Goal: Task Accomplishment & Management: Complete application form

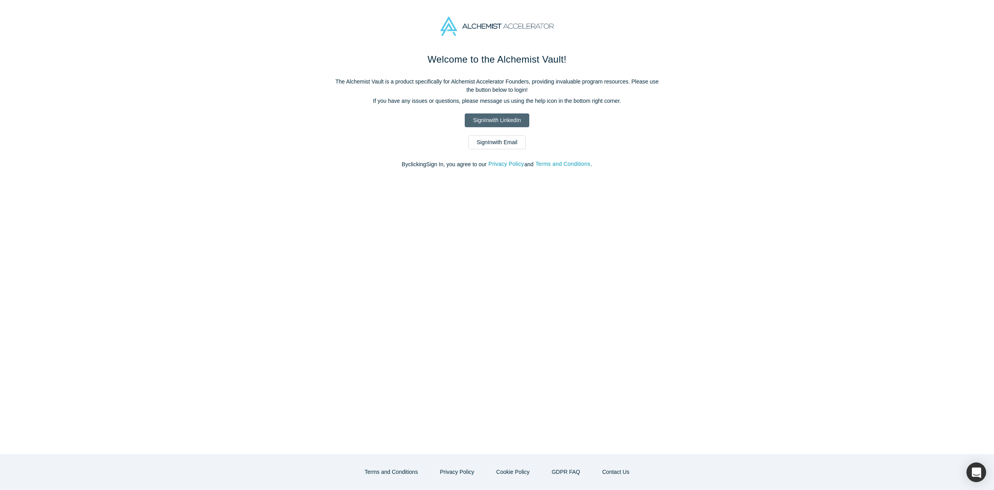
click at [475, 118] on link "Sign In with LinkedIn" at bounding box center [497, 120] width 64 height 14
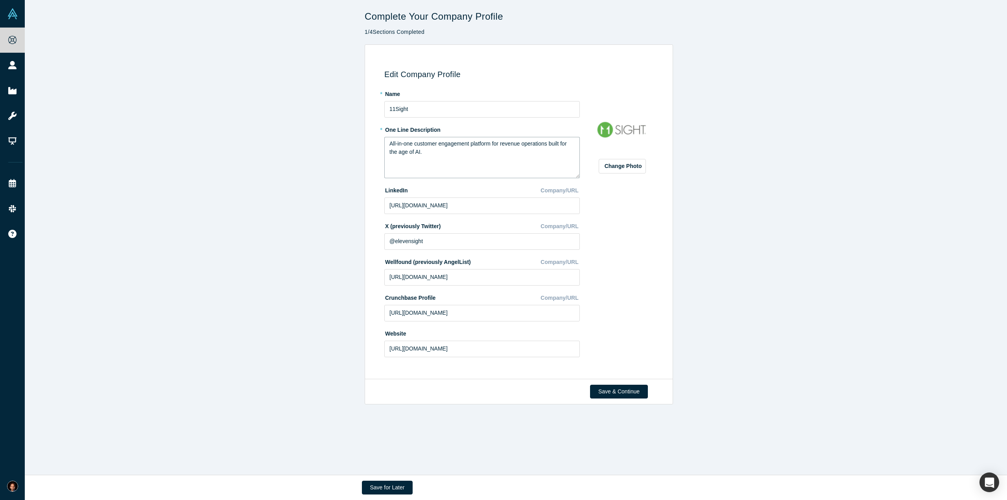
click at [422, 162] on textarea "All-in-one customer engagement platform for revenue operations built for the ag…" at bounding box center [482, 157] width 196 height 41
drag, startPoint x: 425, startPoint y: 155, endPoint x: 382, endPoint y: 142, distance: 45.7
click at [384, 142] on textarea "All-in-one customer engagement platform for revenue operations built for the ag…" at bounding box center [482, 157] width 196 height 41
type textarea "Conversational voice AI Agens that replace and augment entery level customer fa…"
click at [466, 211] on input "https://linkedin.com/company/elevensight" at bounding box center [482, 206] width 196 height 17
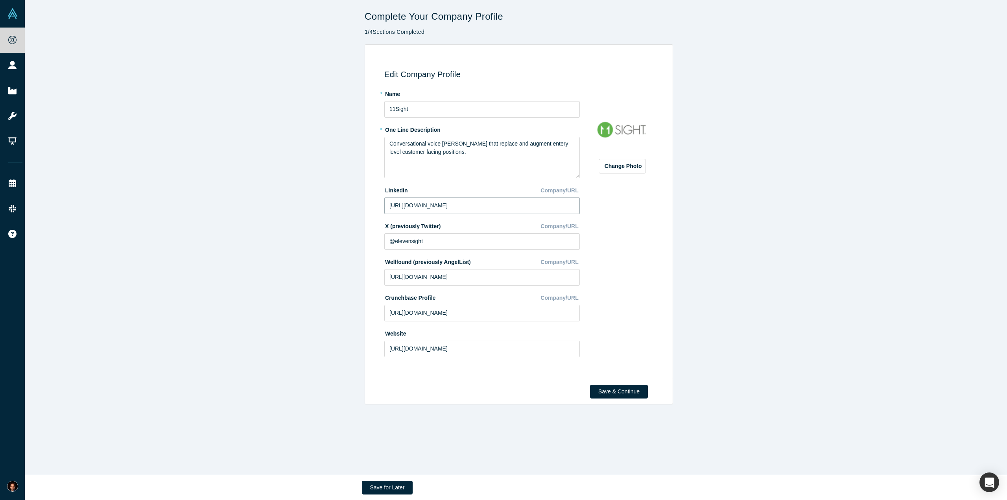
click at [466, 211] on input "https://linkedin.com/company/elevensight" at bounding box center [482, 206] width 196 height 17
click at [461, 202] on input "https://linkedin.com/company/elevensight" at bounding box center [482, 206] width 196 height 17
drag, startPoint x: 461, startPoint y: 202, endPoint x: 591, endPoint y: 220, distance: 131.1
click at [591, 220] on div "* Name 11Sight * One Line Description Conversational voice AI Agens that replac…" at bounding box center [520, 227] width 272 height 281
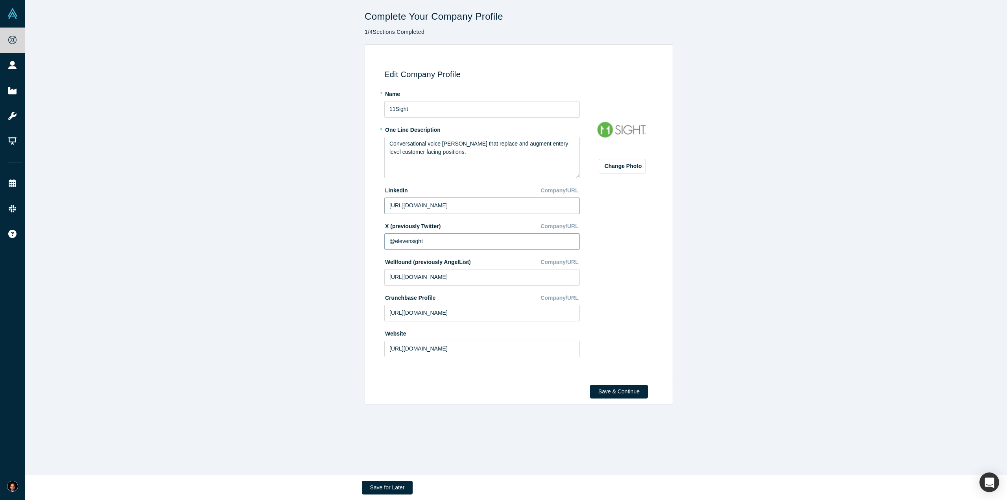
type input "https://linkedin.com/company/11Sight"
drag, startPoint x: 431, startPoint y: 237, endPoint x: 347, endPoint y: 240, distance: 83.9
click at [347, 240] on div "Edit Company Profile * Name 11Sight * One Line Description Conversational voice…" at bounding box center [519, 211] width 989 height 335
click at [457, 273] on input "https://wellfound.com/company/elevensight" at bounding box center [482, 277] width 196 height 17
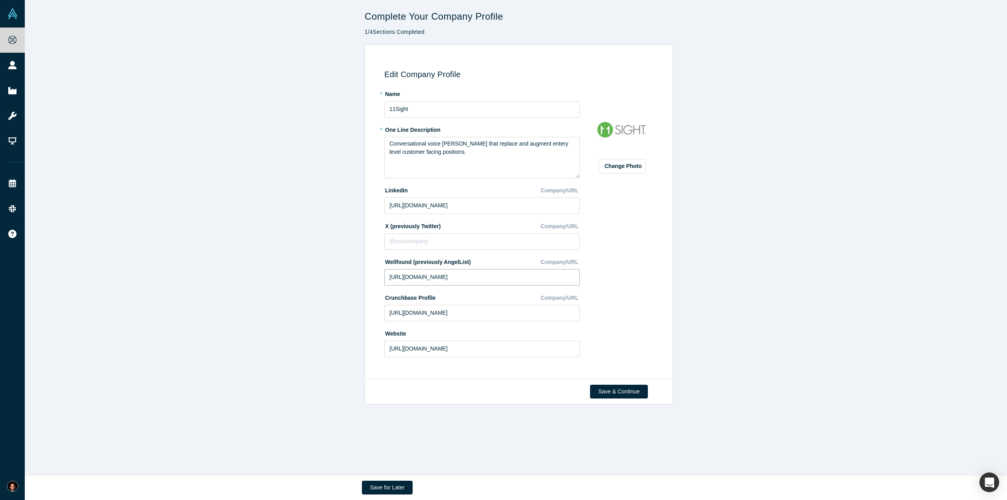
click at [457, 273] on input "https://wellfound.com/company/elevensight" at bounding box center [482, 277] width 196 height 17
click at [209, 170] on div "Edit Company Profile * Name 11Sight * One Line Description Conversational voice…" at bounding box center [519, 211] width 989 height 335
click at [471, 274] on input "https://wellfound.com/company/elevensight" at bounding box center [482, 277] width 196 height 17
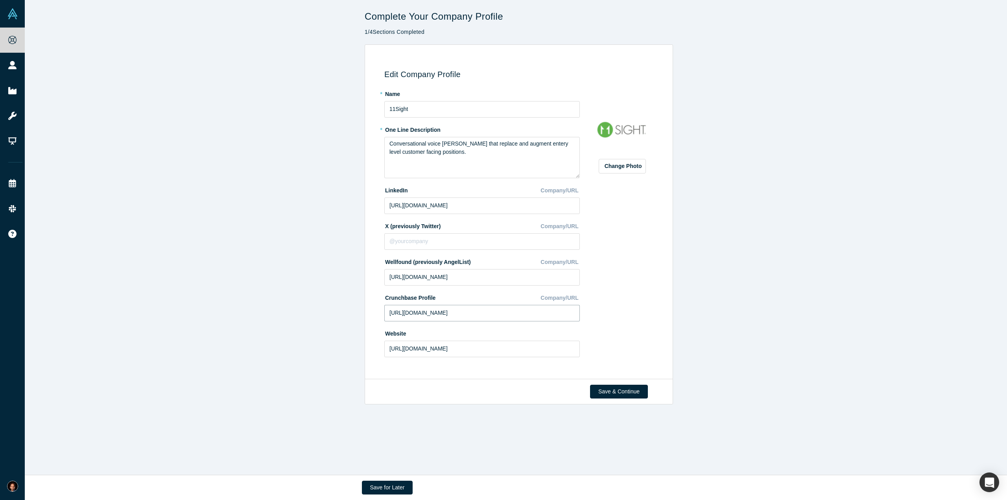
click at [392, 312] on input "https://crunchbase.com/organization/11sight" at bounding box center [482, 313] width 196 height 17
click at [218, 307] on div "Edit Company Profile * Name 11Sight * One Line Description Conversational voice…" at bounding box center [519, 211] width 989 height 335
click at [608, 389] on button "Save & Continue" at bounding box center [619, 392] width 58 height 14
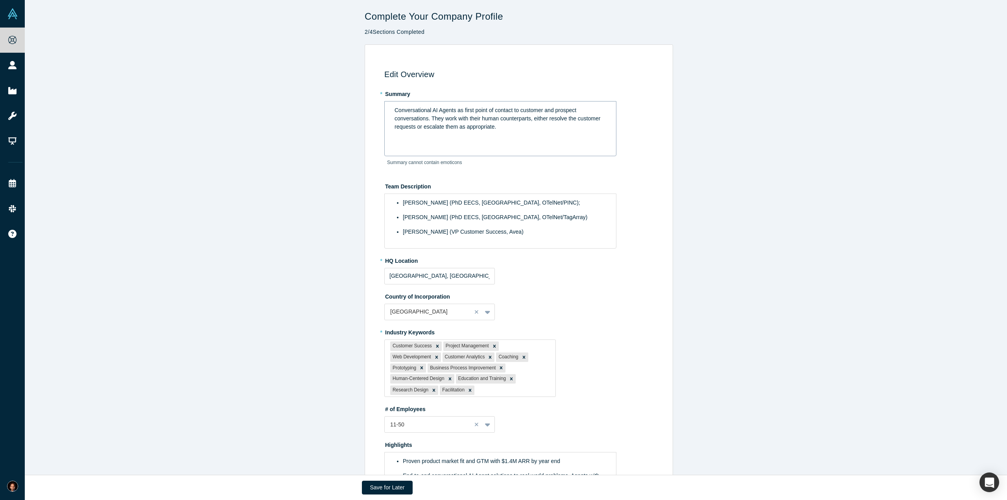
click at [489, 129] on span "requests or escalate them as appropriate." at bounding box center [446, 127] width 102 height 6
click at [490, 129] on span "requests or escalate them as appropriate." at bounding box center [446, 127] width 102 height 6
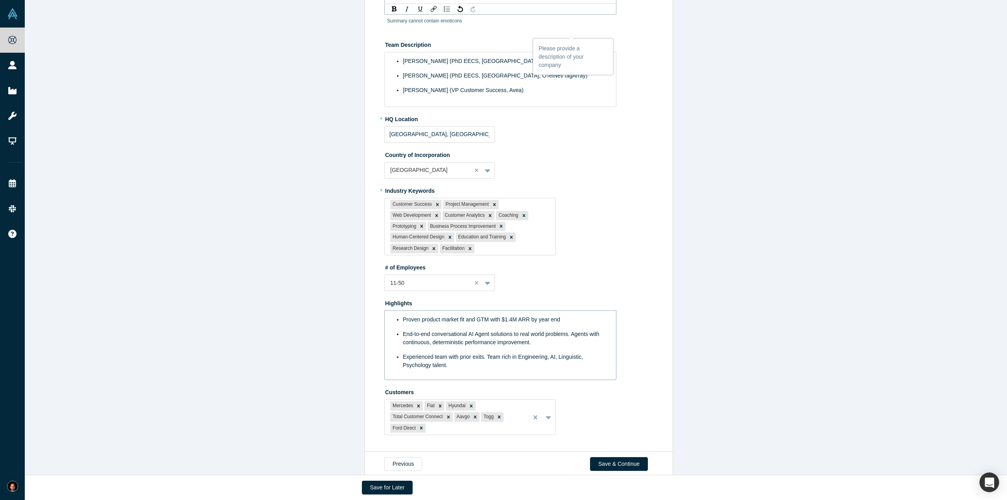
scroll to position [152, 0]
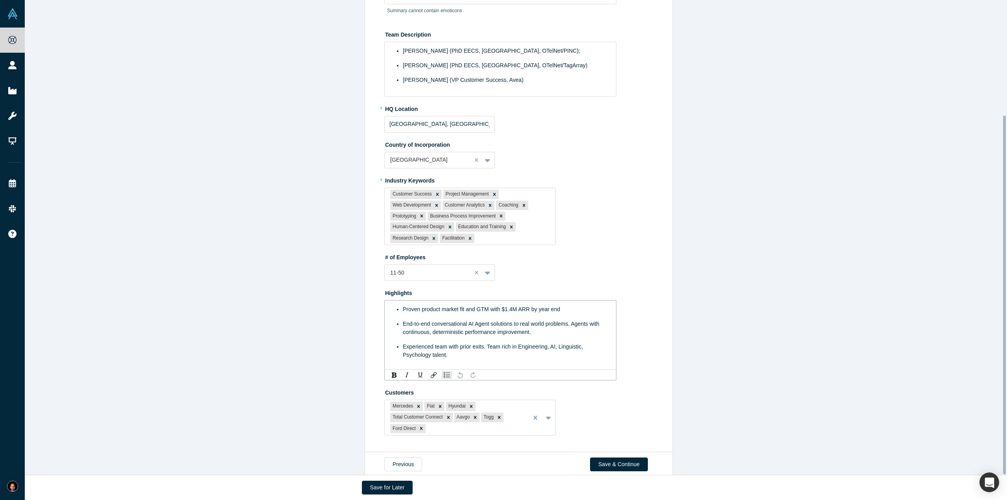
click at [508, 310] on ul "Proven product market fit and GTM with $1.4M ARR by year end End-to-end convers…" at bounding box center [501, 332] width 212 height 54
click at [509, 306] on span "Proven product market fit and GTM with $1.4M ARR by year end" at bounding box center [481, 309] width 157 height 6
drag, startPoint x: 527, startPoint y: 299, endPoint x: 563, endPoint y: 296, distance: 36.3
click at [563, 305] on div "Proven product market fit and GTM with $1.2M ARR by year end" at bounding box center [505, 309] width 204 height 8
click at [564, 320] on div "End-to-end conversational AI Agent solutions to real world problems. Agents wit…" at bounding box center [505, 328] width 204 height 17
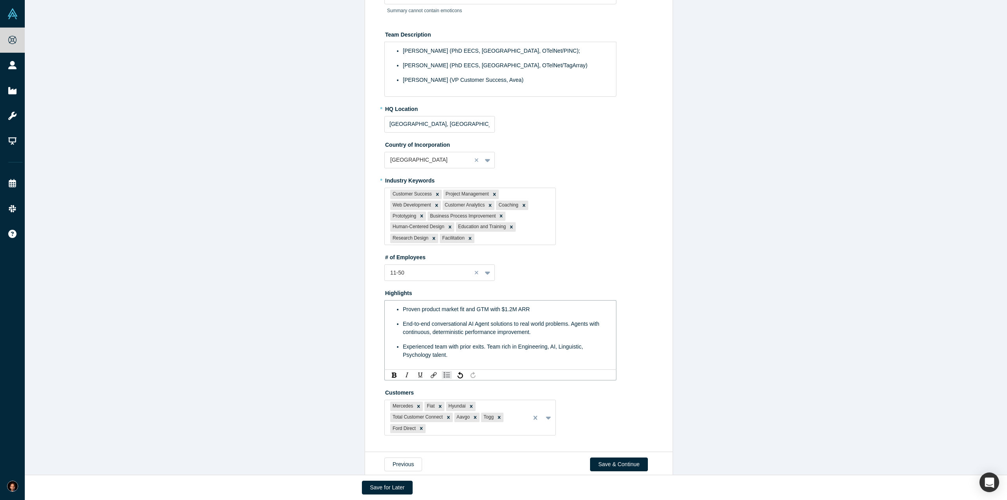
scroll to position [152, 0]
click at [571, 320] on span "End-to-end conversational AI Agent solutions to real world problems. Agents wit…" at bounding box center [502, 327] width 198 height 15
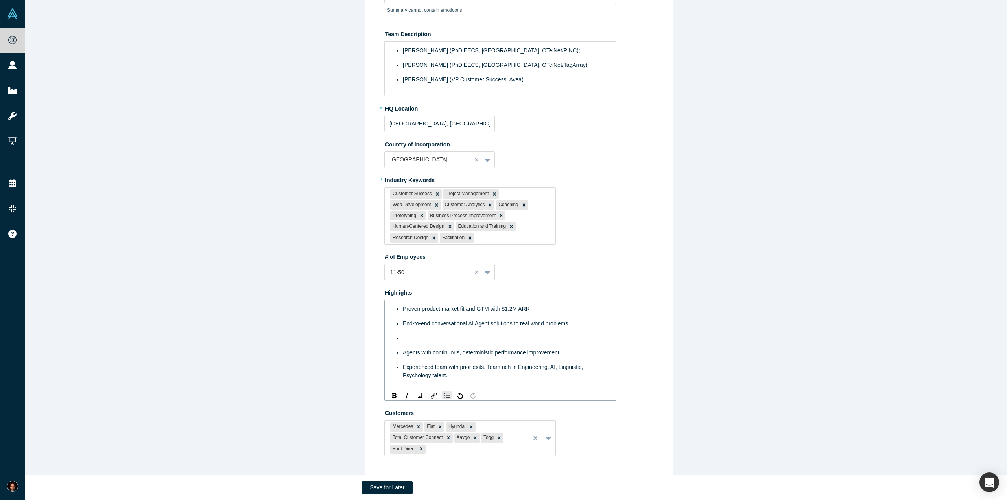
click at [443, 334] on div "rdw-editor" at bounding box center [505, 338] width 204 height 8
click at [444, 349] on span "Agents with continuous, deterministic performance improvement" at bounding box center [481, 352] width 157 height 6
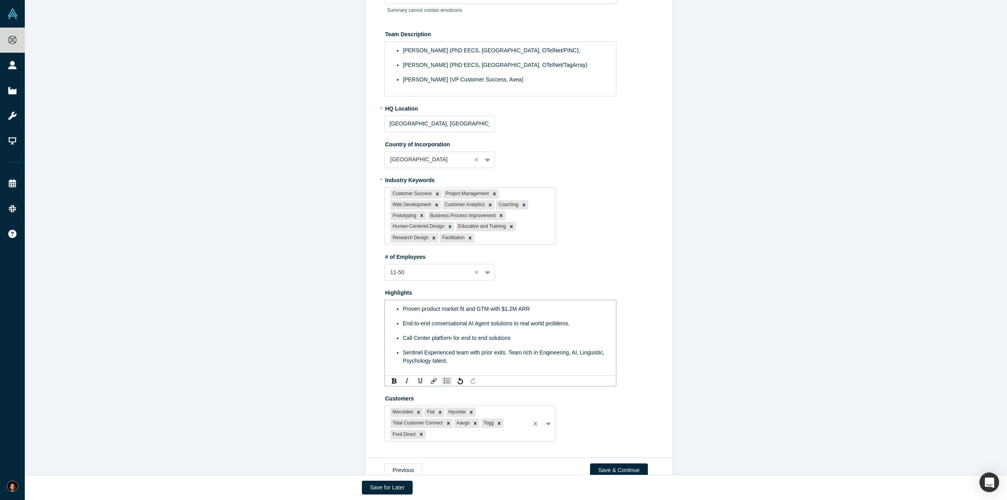
click at [529, 305] on div "Proven product market fit and GTM with $1.2M ARR" at bounding box center [505, 309] width 204 height 8
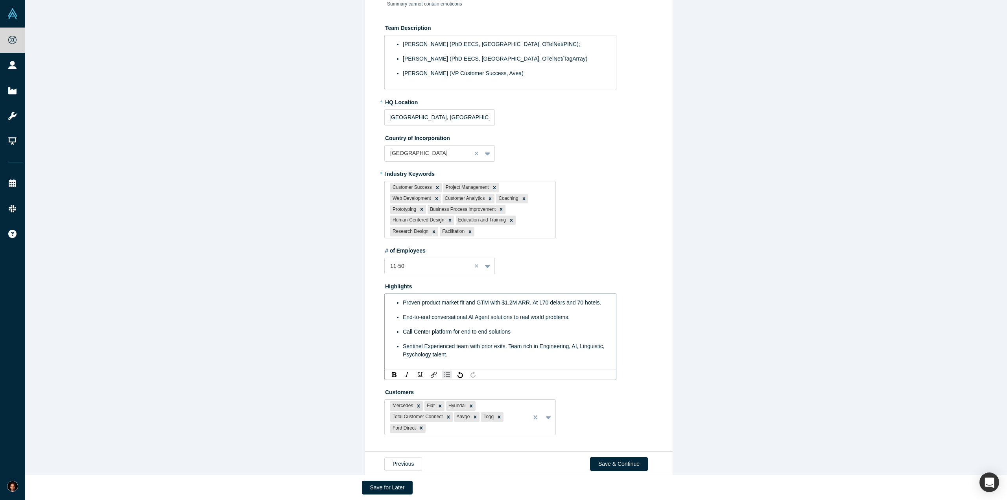
click at [420, 343] on span "Sentinel Experienced team with prior exits. Team rich in Engineering, AI, Lingu…" at bounding box center [504, 350] width 203 height 15
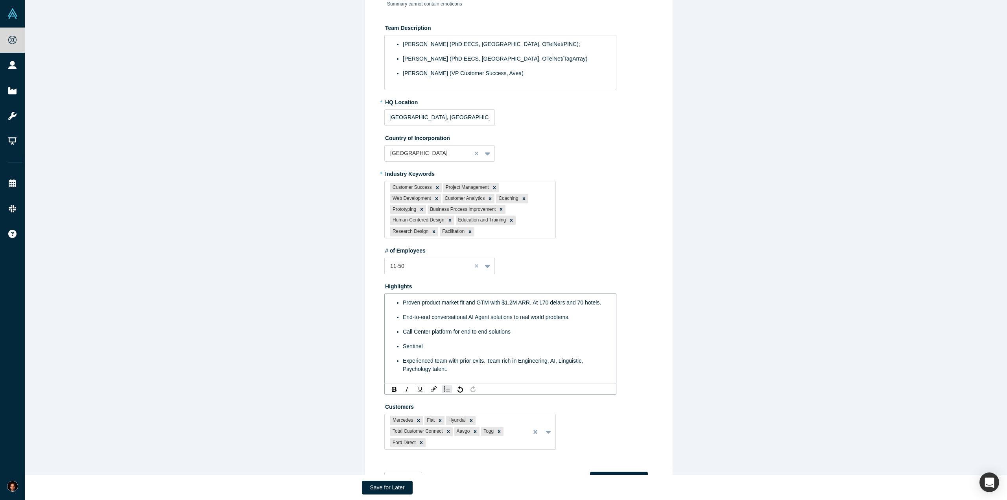
click at [425, 342] on div "Sentinel" at bounding box center [505, 346] width 204 height 8
click at [399, 307] on ul "Proven product market fit and GTM with $1.2M ARR. At 170 delars and 70 hotels. …" at bounding box center [501, 336] width 212 height 75
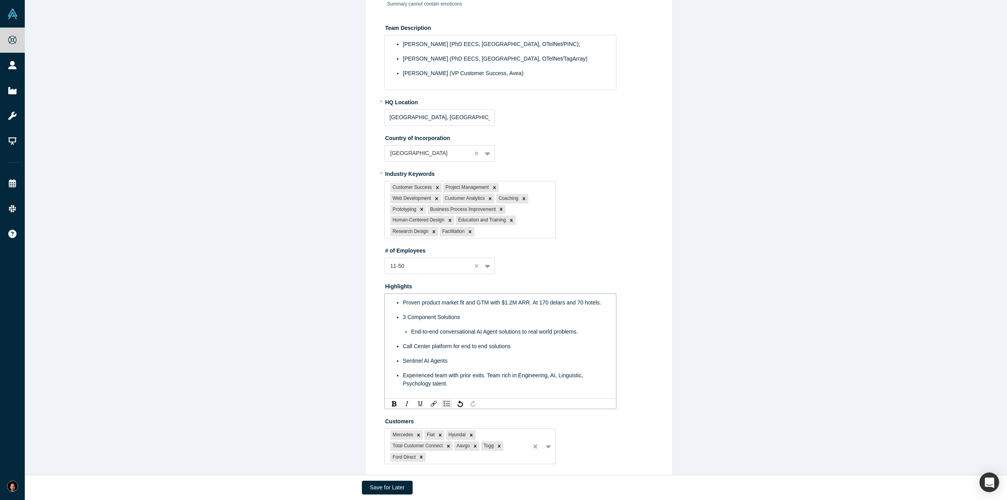
click at [398, 337] on ul "Proven product market fit and GTM with $1.2M ARR. At 170 delars and 70 hotels. …" at bounding box center [501, 343] width 212 height 89
click at [399, 350] on ul "Proven product market fit and GTM with $1.2M ARR. At 170 delars and 70 hotels. …" at bounding box center [501, 343] width 212 height 89
click at [477, 357] on div "Sentinel AI Agents" at bounding box center [509, 361] width 196 height 8
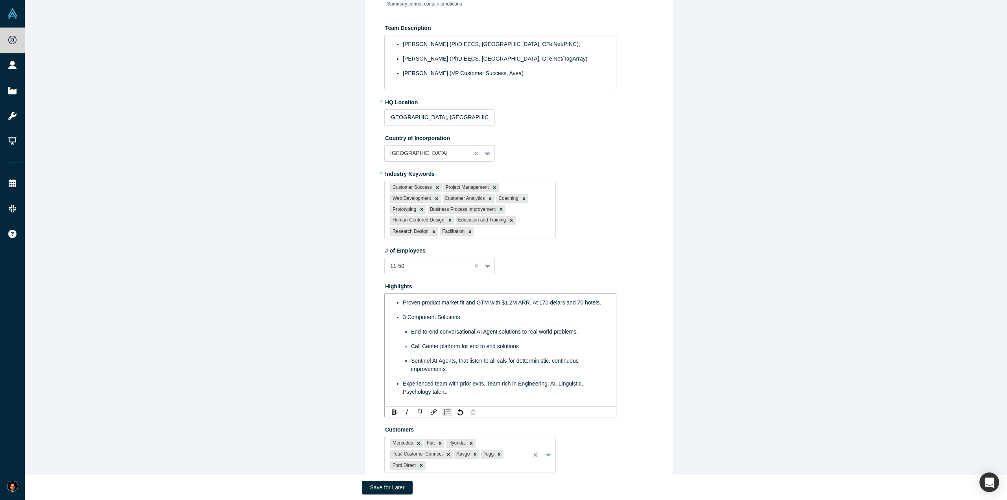
click at [475, 313] on div "3 Component Solutions" at bounding box center [505, 317] width 204 height 8
click at [476, 329] on span "End-to-end conversational AI Agent solutions to real world problems." at bounding box center [494, 332] width 167 height 6
click at [471, 329] on span "End-to-end conversational AI Agent solutions to real world problems." at bounding box center [494, 332] width 167 height 6
click at [475, 329] on span "End-to-end conversational AI Agent solutions to real world problems." at bounding box center [494, 332] width 167 height 6
drag, startPoint x: 439, startPoint y: 323, endPoint x: 409, endPoint y: 322, distance: 29.9
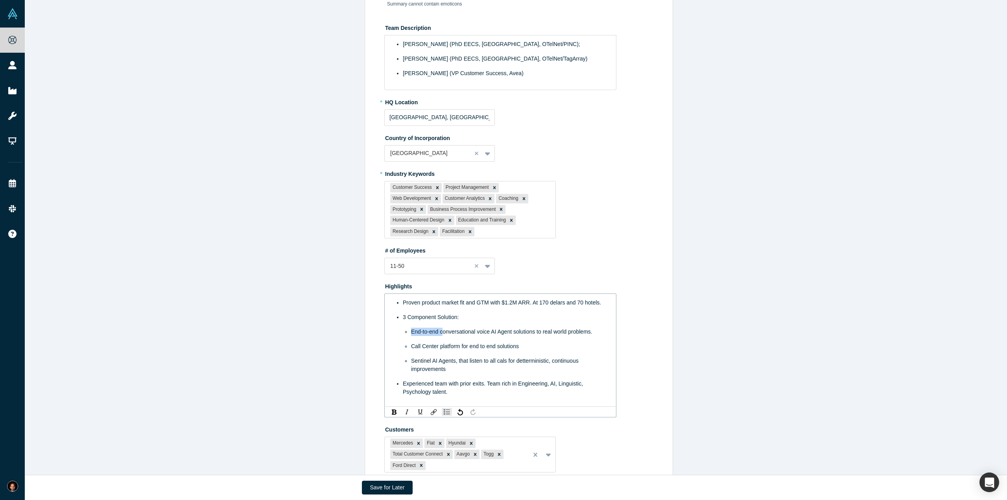
click at [411, 329] on span "End-to-end conversational voice AI Agent solutions to real world problems." at bounding box center [501, 332] width 181 height 6
click at [515, 343] on span "Call Center platform for end to end solutions" at bounding box center [465, 346] width 108 height 6
click at [467, 343] on span "Call Center platform for end to end solution" at bounding box center [463, 346] width 105 height 6
click at [534, 358] on span "Sentinel AI Agents, that listen to all cals for detterministic, continuous impr…" at bounding box center [495, 365] width 169 height 15
click at [532, 358] on span "Sentinel AI Agents, that listen to all cals for detterministic, continuous impr…" at bounding box center [495, 365] width 169 height 15
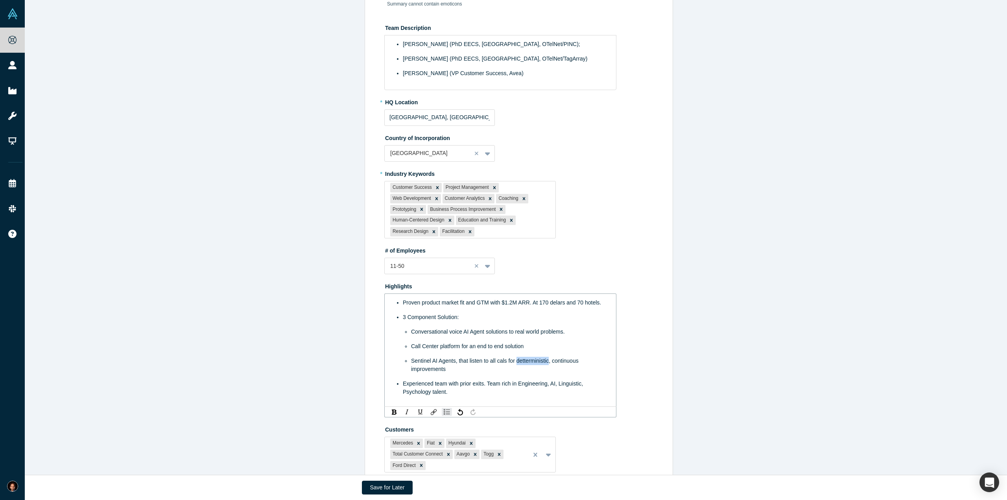
click at [532, 358] on span "Sentinel AI Agents, that listen to all cals for detterministic, continuous impr…" at bounding box center [495, 365] width 169 height 15
click at [516, 363] on ul "Proven product market fit and GTM with $1.2M ARR. At 170 delars and 70 hotels. …" at bounding box center [501, 348] width 212 height 98
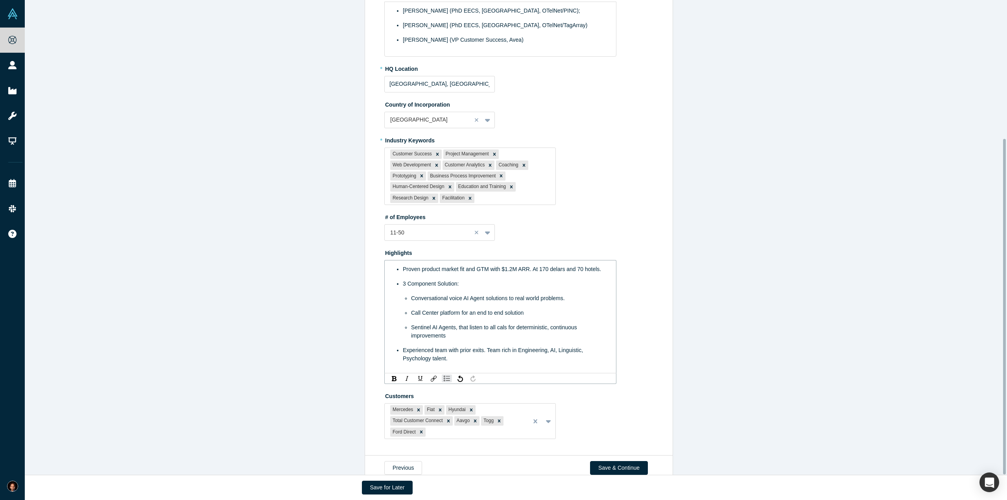
scroll to position [196, 0]
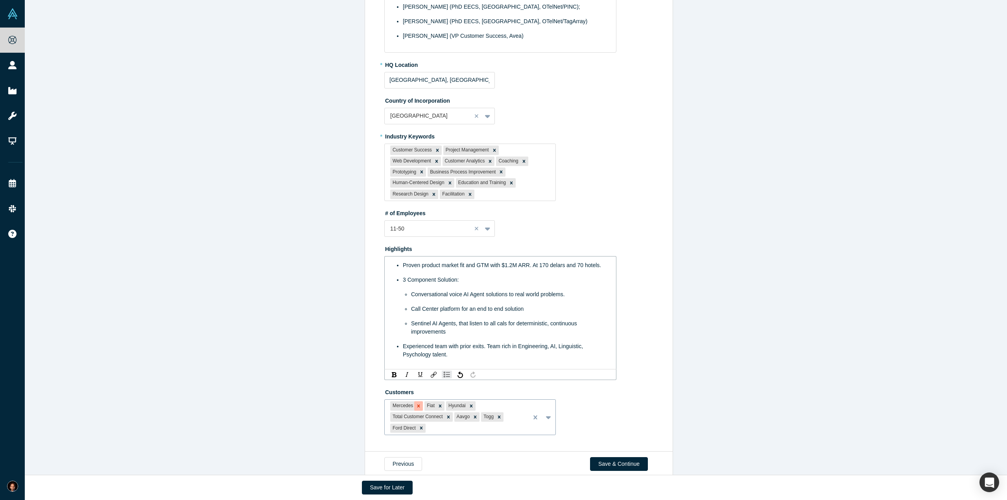
click at [416, 403] on icon "Remove Mercedes" at bounding box center [419, 406] width 6 height 6
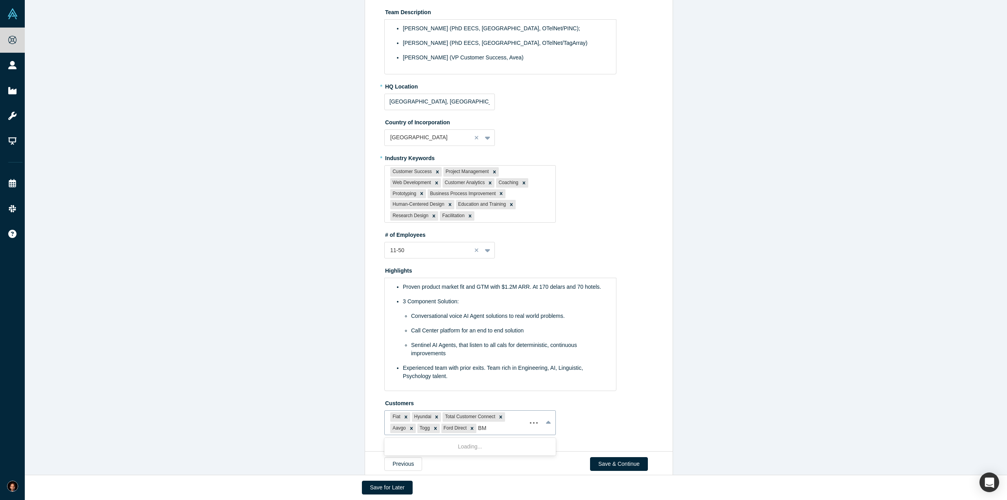
type input "BMW"
click at [478, 440] on div "BMW" at bounding box center [470, 447] width 172 height 15
click at [470, 426] on icon "Remove Ford Direct" at bounding box center [473, 429] width 6 height 6
type input "Stellanits"
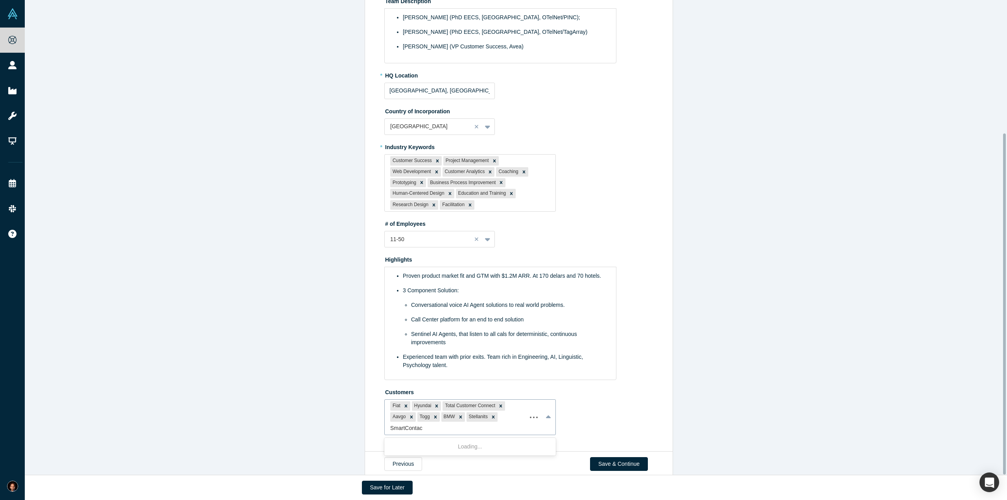
type input "SmartContact"
click at [472, 440] on div "Add company: SmartContact" at bounding box center [470, 447] width 172 height 15
click at [707, 435] on div "Edit Overview * Summary Conversational AI Agents as first point of contact to c…" at bounding box center [519, 155] width 989 height 593
click at [616, 457] on button "Save & Continue" at bounding box center [619, 464] width 58 height 14
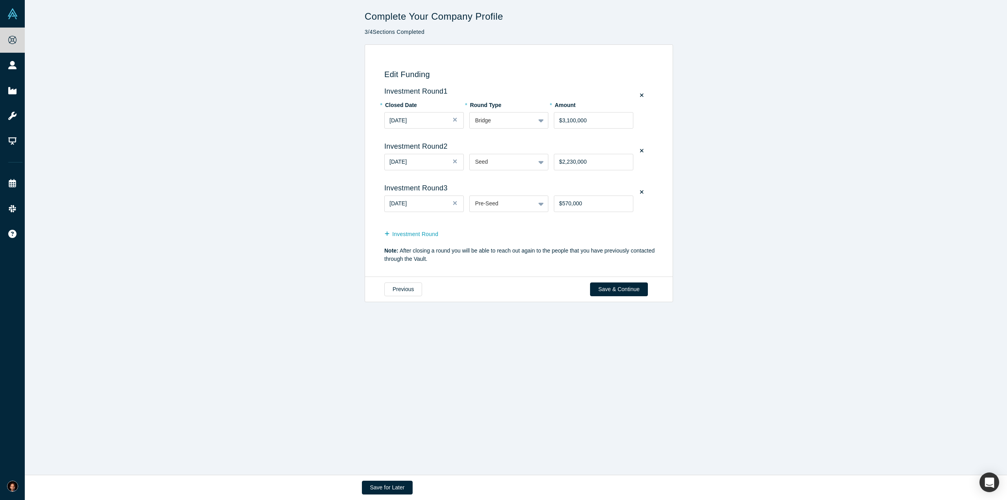
scroll to position [0, 0]
click at [434, 118] on div "May 15, 2024" at bounding box center [424, 120] width 69 height 8
click at [291, 140] on div "Edit Funding Investment Round 1 * Closed Date May 15, 2024 * Round Type Bridge …" at bounding box center [519, 160] width 989 height 233
click at [396, 120] on span "May 15, 2024" at bounding box center [398, 120] width 17 height 6
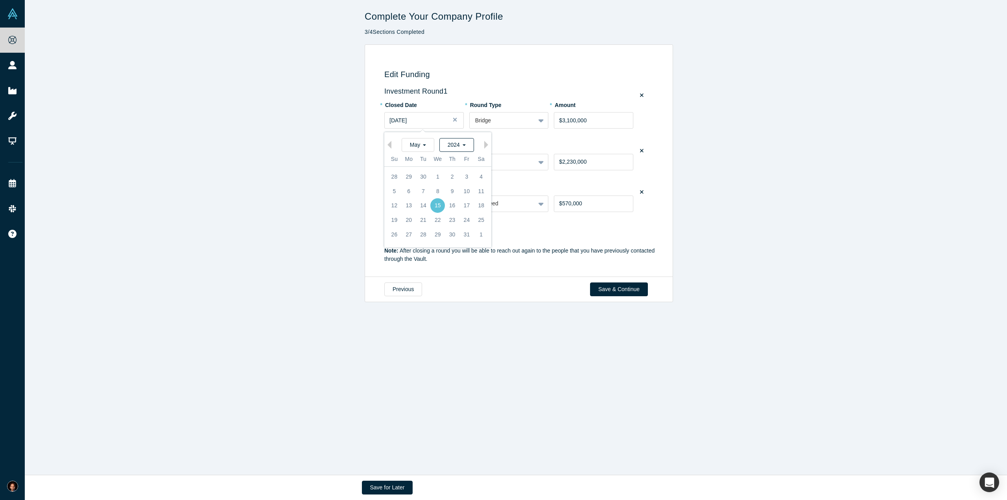
click at [461, 148] on span "2024" at bounding box center [457, 145] width 18 height 6
click at [436, 161] on div "2025" at bounding box center [445, 157] width 69 height 14
click at [484, 141] on button "Next Month" at bounding box center [488, 145] width 8 height 8
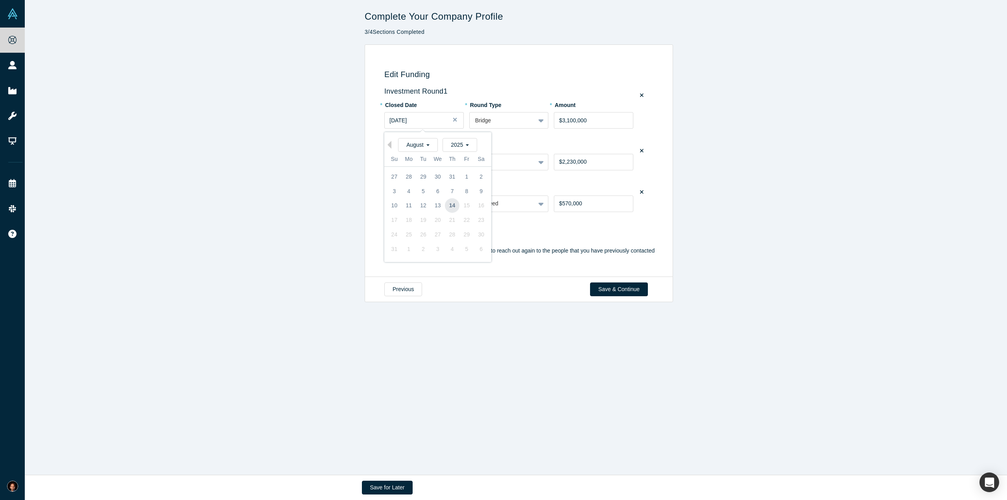
click at [448, 205] on div "14" at bounding box center [452, 205] width 15 height 15
drag, startPoint x: 565, startPoint y: 120, endPoint x: 559, endPoint y: 122, distance: 6.5
click at [559, 122] on input "$3,100,000" at bounding box center [593, 120] width 79 height 17
type input "$4,500,000"
click at [693, 170] on div "Edit Funding Investment Round 1 * Closed Date Aug 14, 2025 * Round Type Bridge …" at bounding box center [519, 160] width 989 height 233
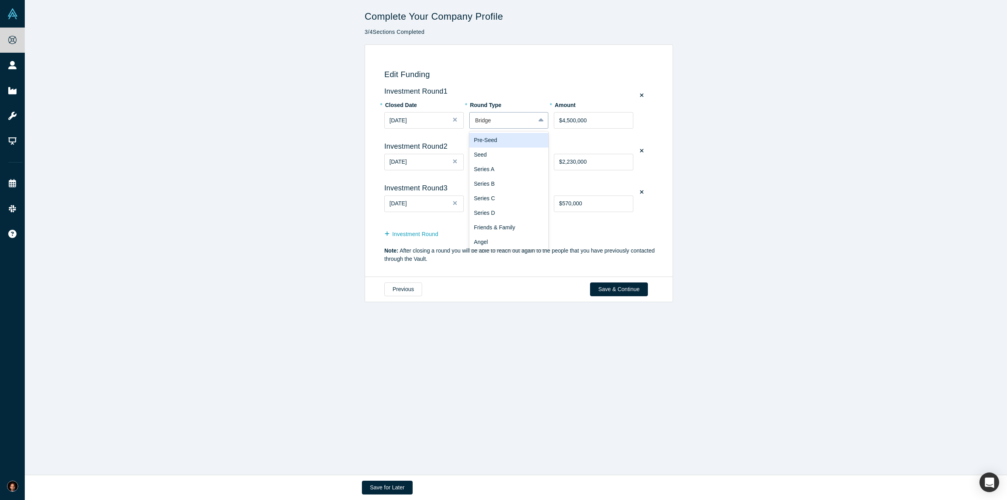
click at [542, 118] on div at bounding box center [542, 120] width 13 height 14
click at [753, 133] on div "Edit Funding Investment Round 1 * Closed Date Aug 14, 2025 * Round Type Bridge …" at bounding box center [519, 160] width 989 height 233
click at [423, 238] on button "Investment Round" at bounding box center [415, 234] width 62 height 14
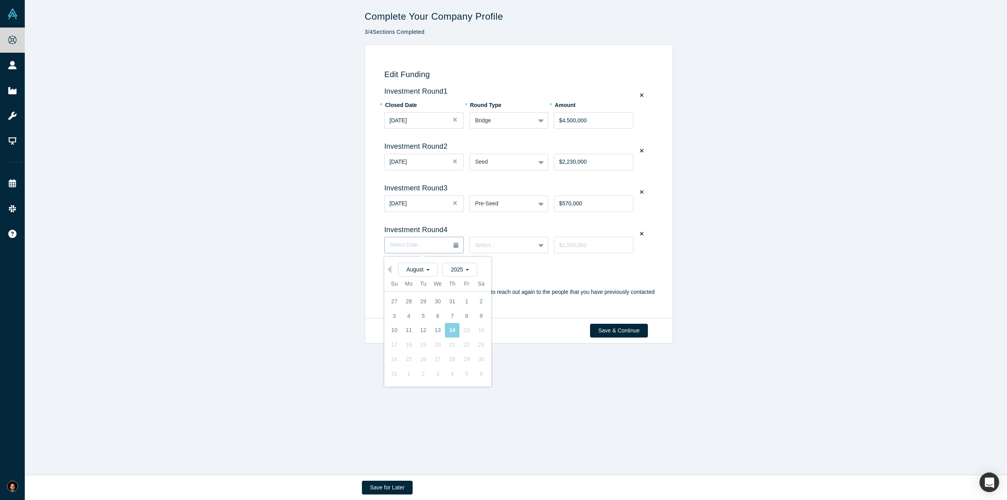
click at [426, 246] on div "Select Date..." at bounding box center [424, 245] width 69 height 9
click at [449, 333] on div "14" at bounding box center [452, 330] width 15 height 15
click at [497, 241] on div at bounding box center [502, 245] width 55 height 10
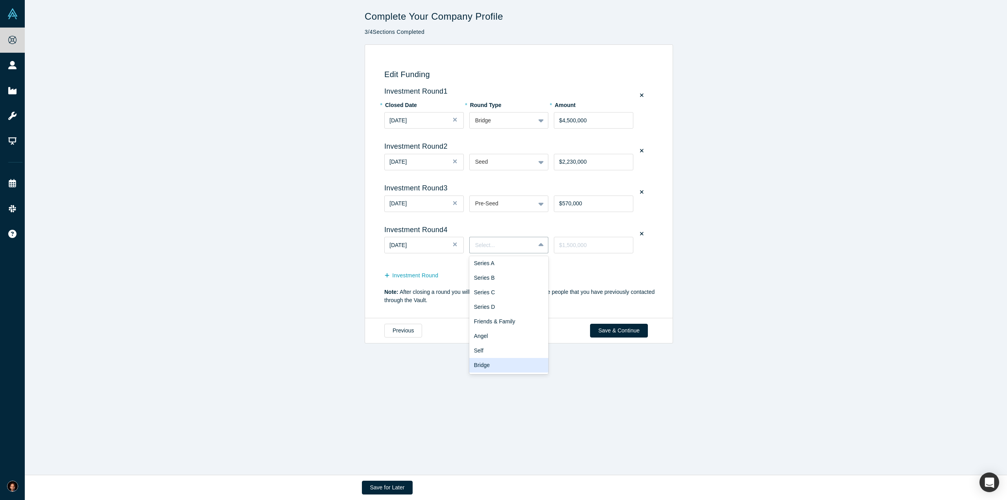
click at [487, 362] on div "Bridge" at bounding box center [509, 365] width 79 height 15
click at [562, 248] on input "tel" at bounding box center [593, 245] width 79 height 17
type input "$4,500,000"
click at [735, 209] on div "Edit Funding Investment Round 1 * Closed Date Aug 14, 2025 * Round Type Bridge …" at bounding box center [519, 181] width 989 height 274
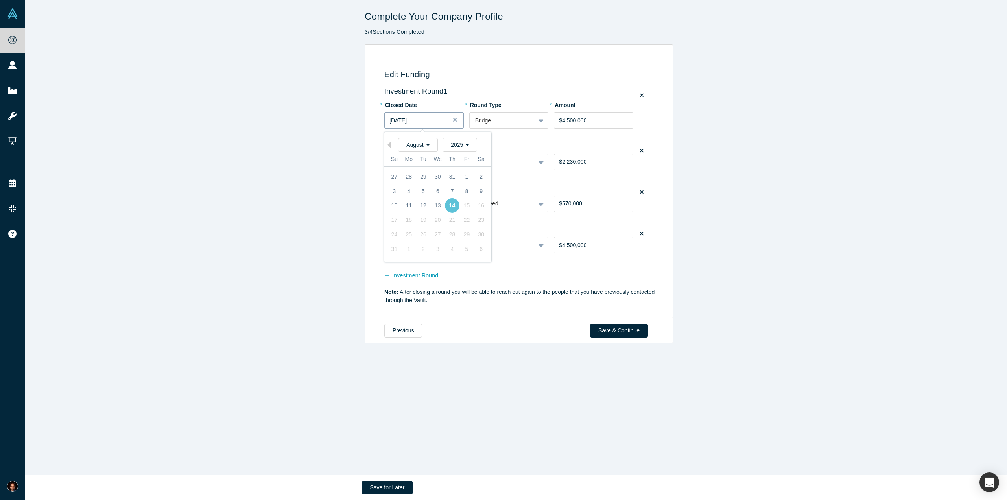
click at [403, 118] on span "Aug 14, 2025" at bounding box center [398, 120] width 17 height 6
click at [464, 148] on div "2025" at bounding box center [460, 145] width 35 height 14
click at [434, 185] on div "2018" at bounding box center [445, 188] width 69 height 14
click at [427, 147] on div "August" at bounding box center [418, 145] width 40 height 14
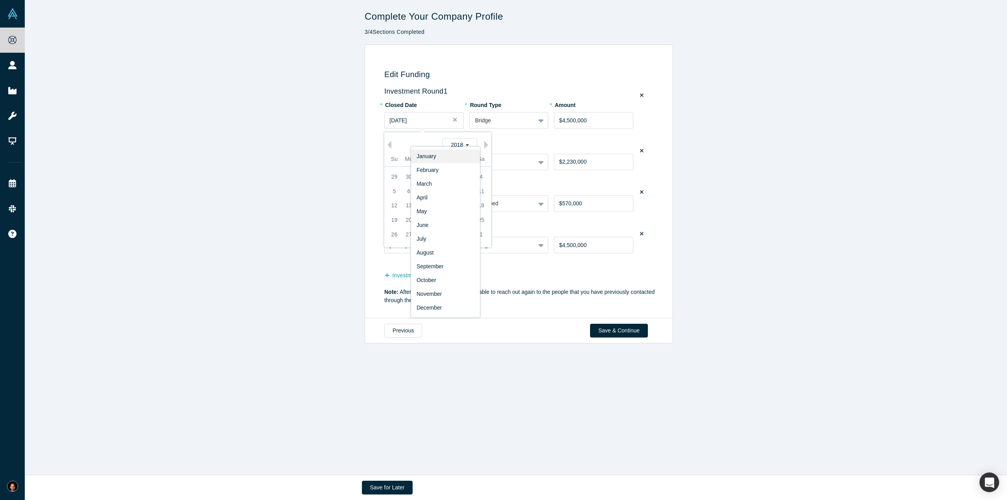
click at [427, 152] on div "January" at bounding box center [445, 157] width 69 height 14
click at [285, 165] on div "Edit Funding Investment Round 1 * Closed Date Jan 14, 2018 * Round Type Bridge …" at bounding box center [519, 181] width 989 height 274
click at [405, 122] on span "Jan 14, 2018" at bounding box center [398, 120] width 17 height 6
click at [476, 218] on div "27" at bounding box center [481, 220] width 15 height 15
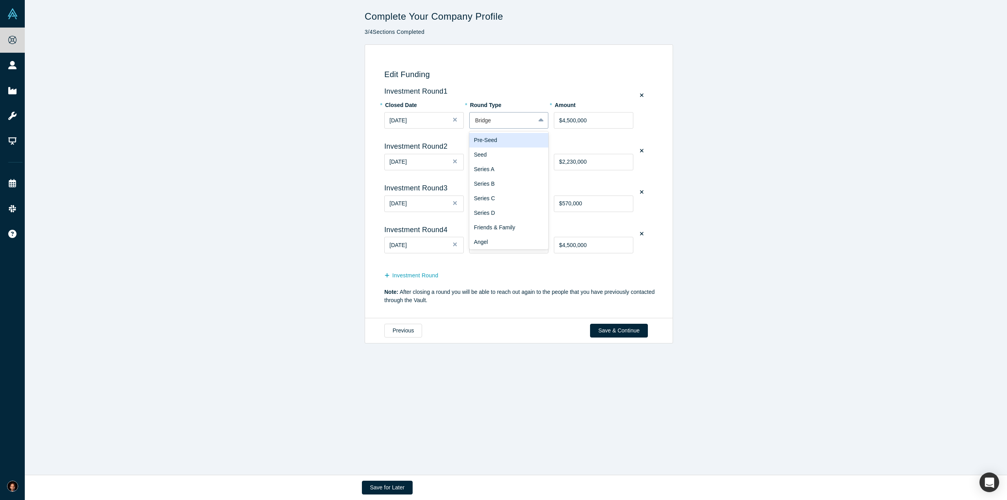
click at [504, 125] on div at bounding box center [502, 121] width 55 height 10
click at [505, 144] on div "Pre-Seed" at bounding box center [509, 140] width 79 height 15
click at [579, 123] on input "$4,500,000" at bounding box center [593, 120] width 79 height 17
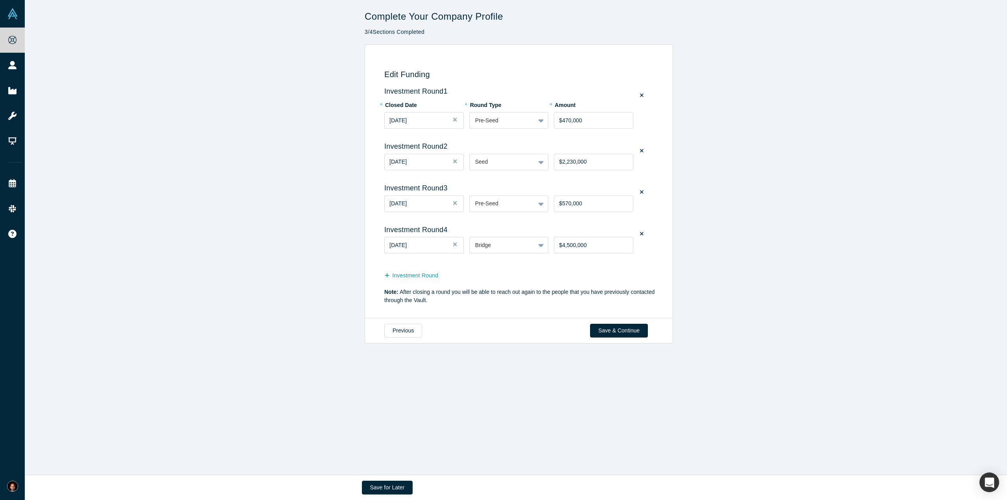
click at [780, 140] on div "Edit Funding Investment Round 1 * Closed Date Jan 27, 2018 * Round Type Pre-See…" at bounding box center [519, 181] width 989 height 274
click at [560, 120] on input "$470,000" at bounding box center [593, 120] width 79 height 17
type input "$570,000"
click at [804, 154] on div "Edit Funding Investment Round 1 * Closed Date Jan 27, 2018 * Round Type Pre-See…" at bounding box center [519, 181] width 989 height 274
click at [640, 193] on icon at bounding box center [642, 192] width 4 height 6
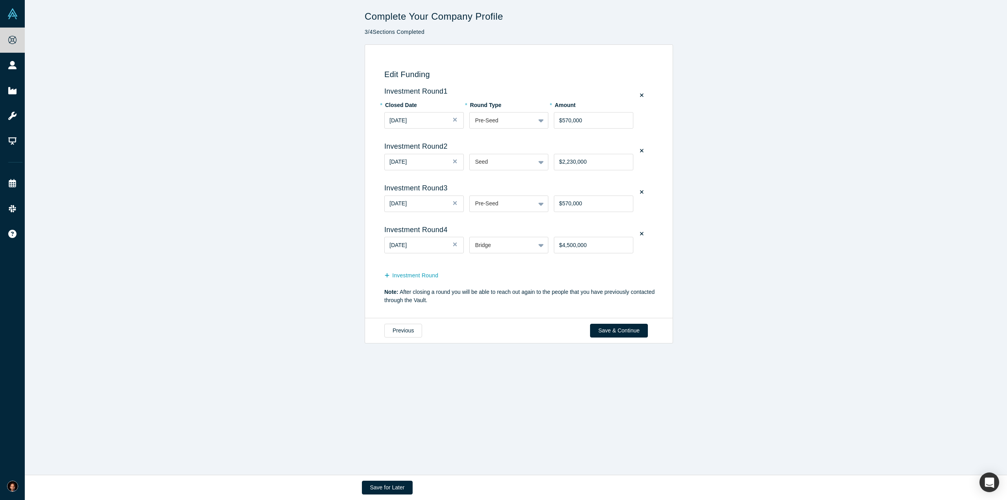
click at [0, 0] on input "checkbox" at bounding box center [0, 0] width 0 height 0
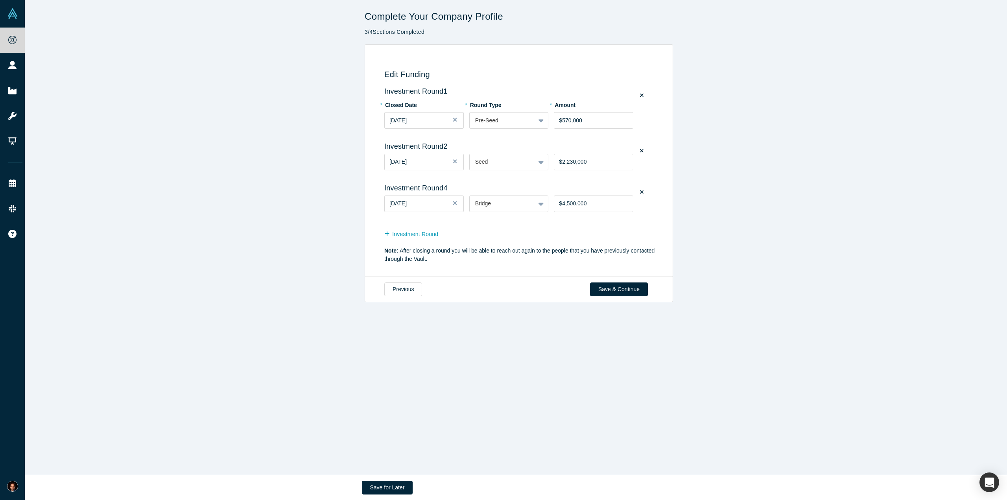
click at [261, 119] on div "Edit Funding Investment Round 1 * Closed Date Jan 27, 2018 * Round Type Pre-See…" at bounding box center [519, 160] width 989 height 233
click at [613, 292] on button "Save & Continue" at bounding box center [619, 290] width 58 height 14
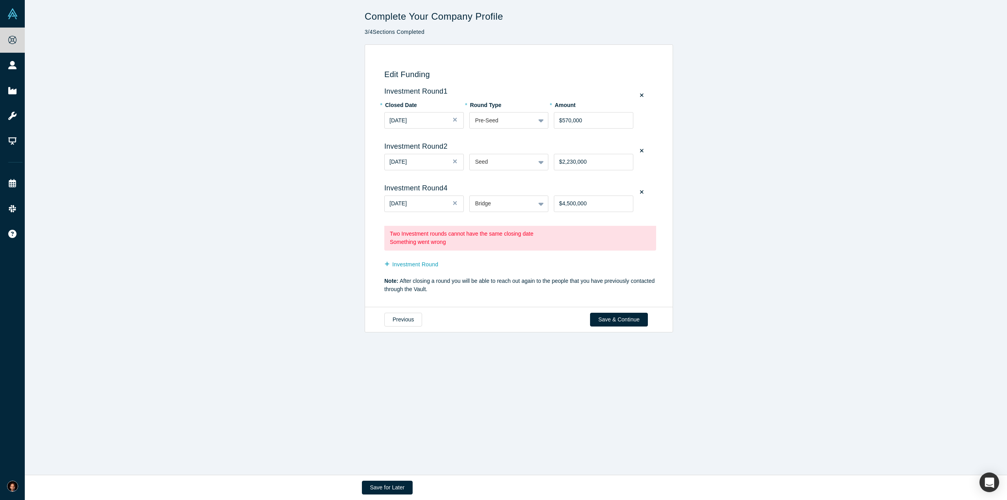
click at [213, 144] on div "Edit Funding Investment Round 1 * Closed Date Jan 27, 2018 * Round Type Pre-See…" at bounding box center [519, 175] width 989 height 263
click at [615, 315] on button "Save & Continue" at bounding box center [619, 320] width 58 height 14
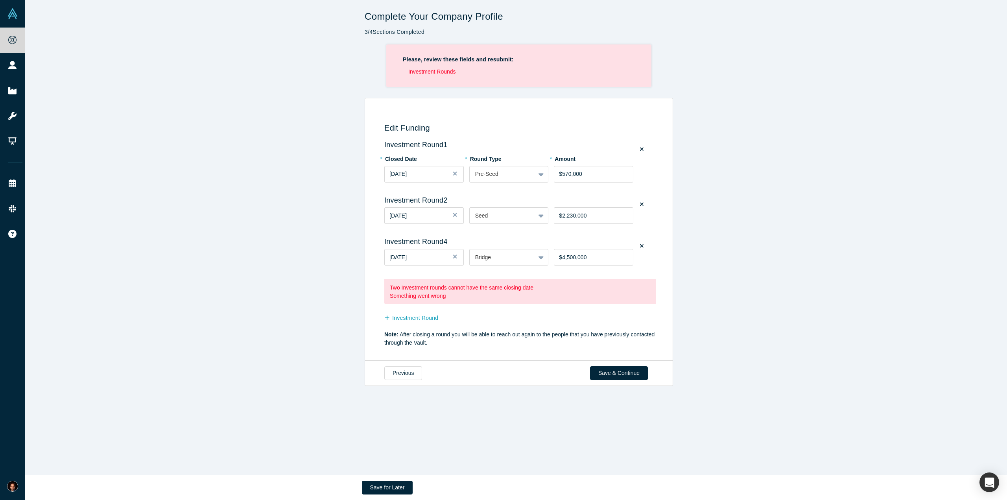
click at [440, 73] on li "Investment Rounds" at bounding box center [522, 72] width 227 height 8
click at [272, 227] on div "Edit Funding Investment Round 1 * Closed Date Jan 27, 2018 * Round Type Pre-See…" at bounding box center [519, 229] width 989 height 263
click at [413, 371] on button "Previous" at bounding box center [403, 373] width 38 height 14
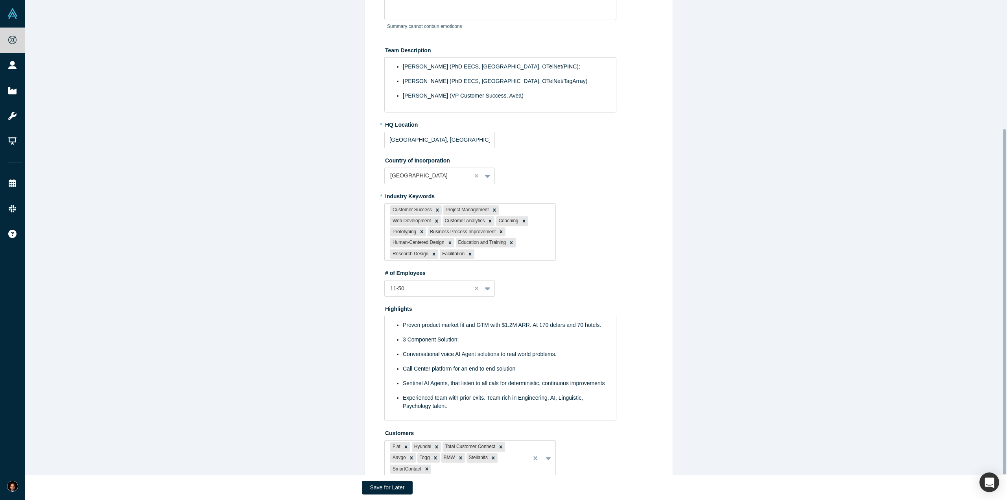
scroll to position [177, 0]
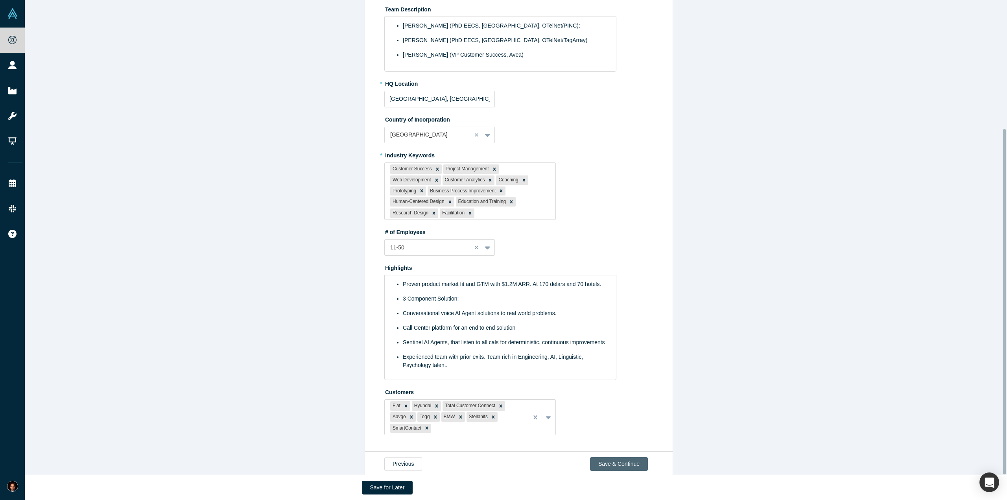
click at [614, 457] on button "Save & Continue" at bounding box center [619, 464] width 58 height 14
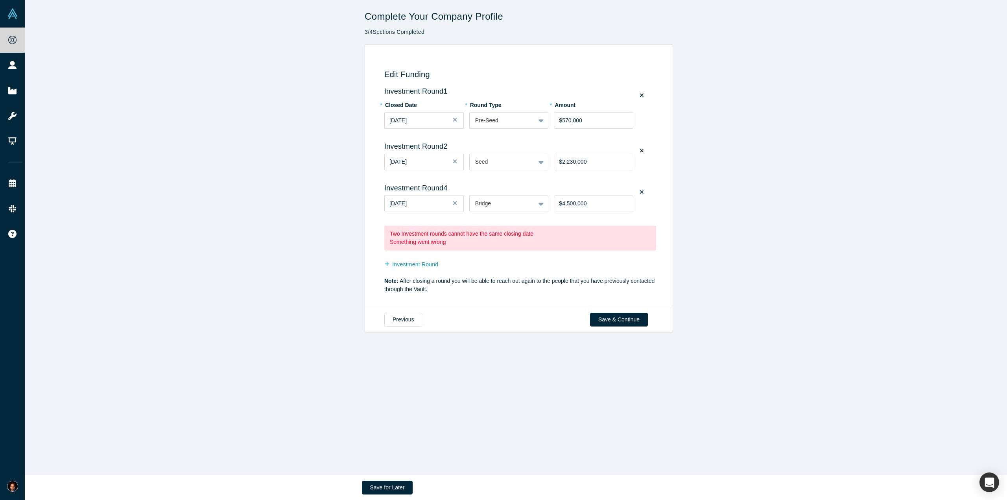
scroll to position [0, 0]
click at [601, 313] on button "Save & Continue" at bounding box center [619, 320] width 58 height 14
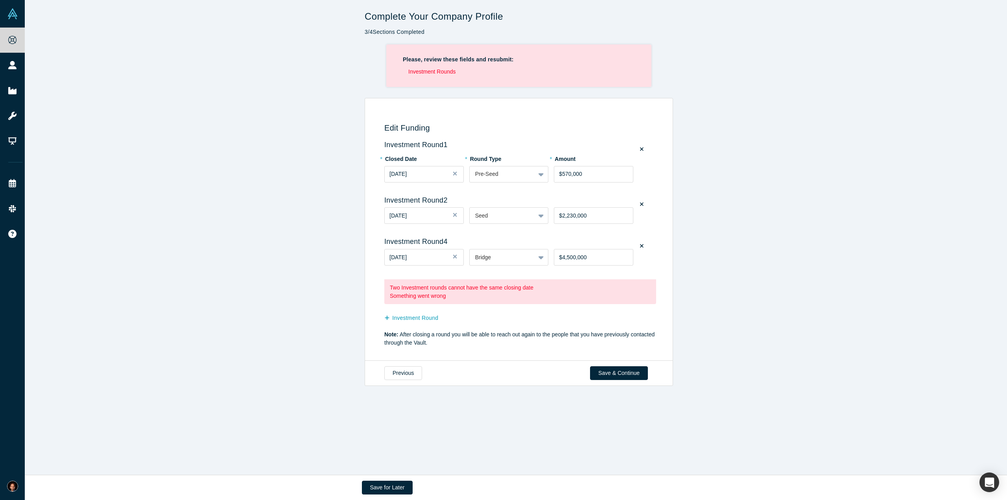
click at [444, 244] on h3 "Investment Round 4" at bounding box center [520, 242] width 272 height 9
click at [640, 247] on icon at bounding box center [642, 246] width 4 height 6
click at [0, 0] on input "checkbox" at bounding box center [0, 0] width 0 height 0
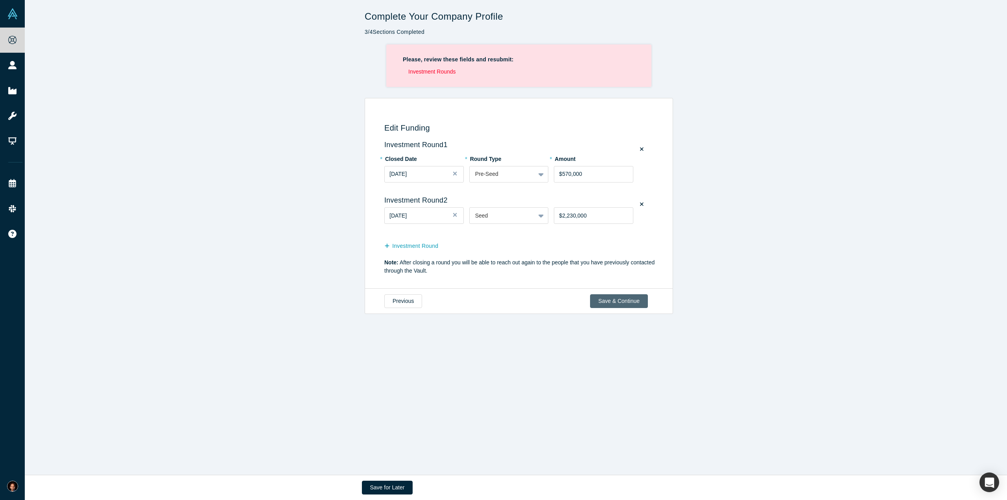
click at [613, 303] on button "Save & Continue" at bounding box center [619, 301] width 58 height 14
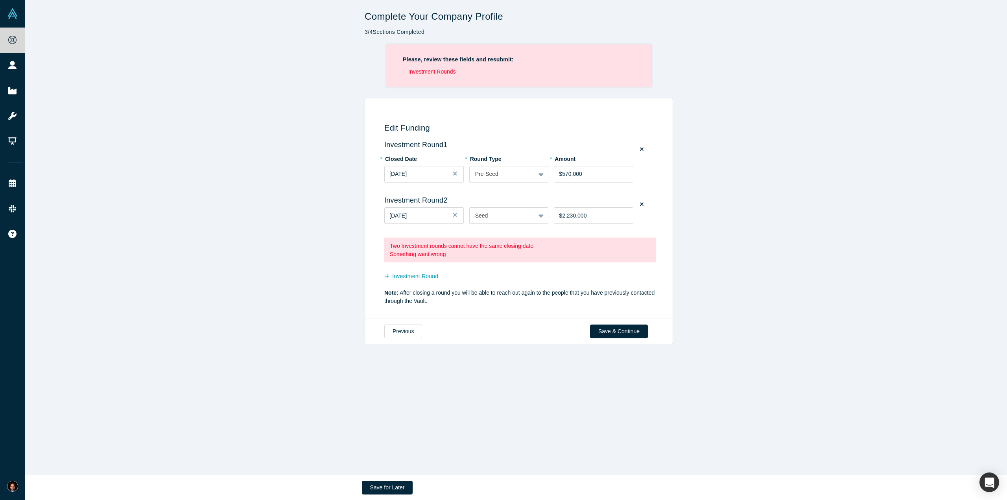
click at [642, 204] on label at bounding box center [642, 204] width 10 height 11
click at [0, 0] on input "checkbox" at bounding box center [0, 0] width 0 height 0
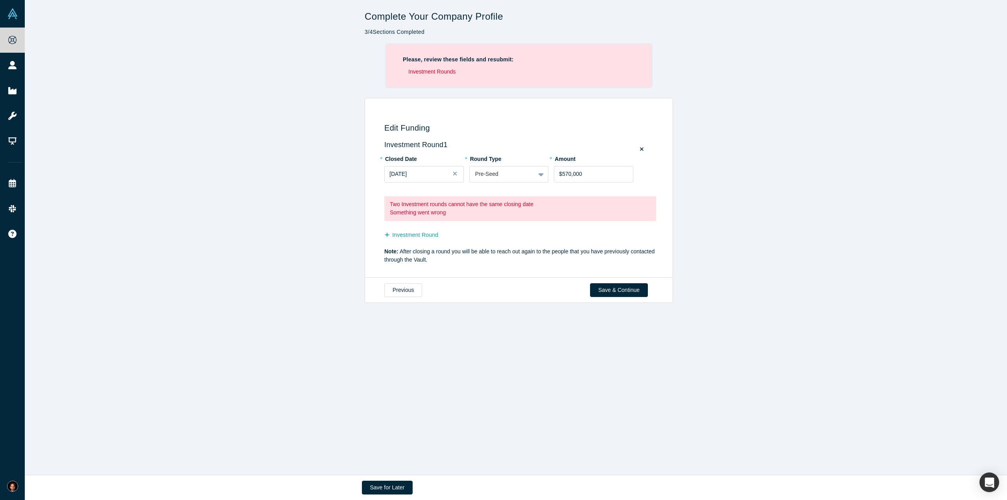
click at [640, 149] on icon at bounding box center [642, 149] width 4 height 4
click at [0, 0] on input "checkbox" at bounding box center [0, 0] width 0 height 0
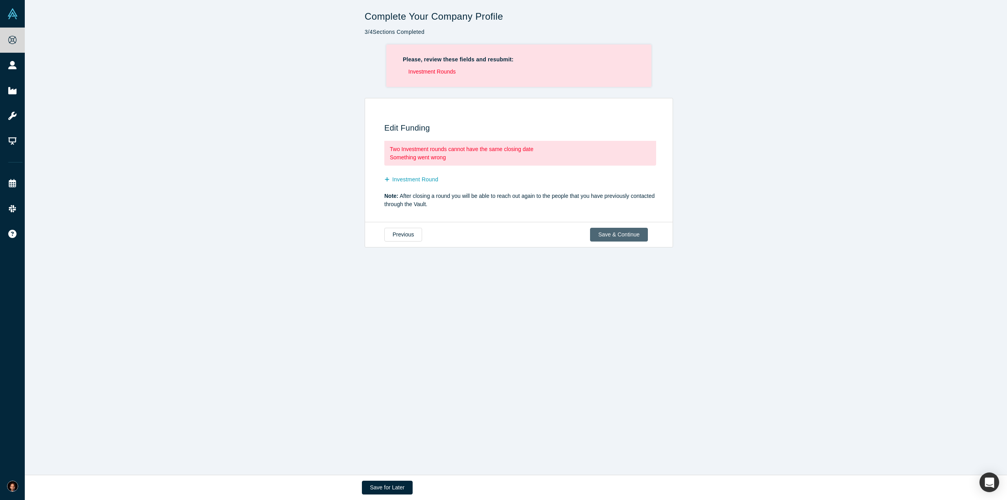
click at [635, 235] on button "Save & Continue" at bounding box center [619, 235] width 58 height 14
click at [405, 235] on button "Previous" at bounding box center [403, 235] width 38 height 14
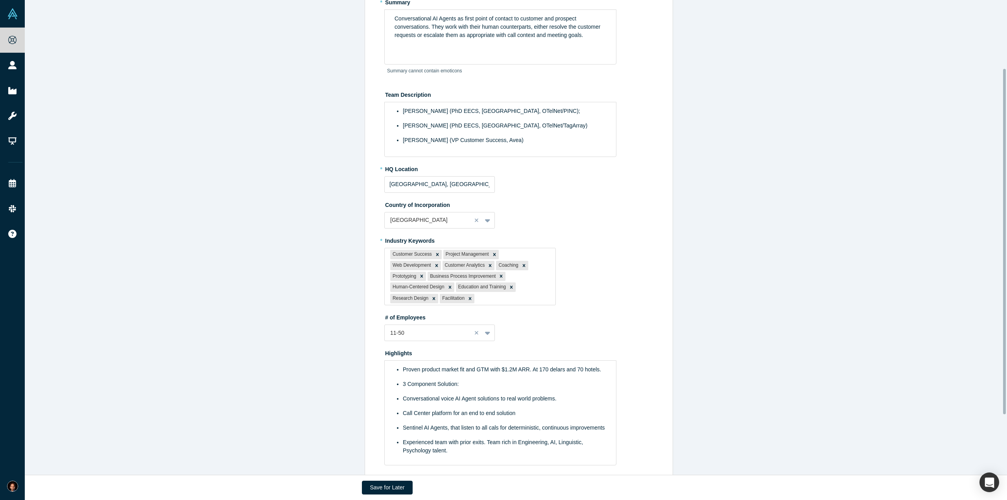
scroll to position [177, 0]
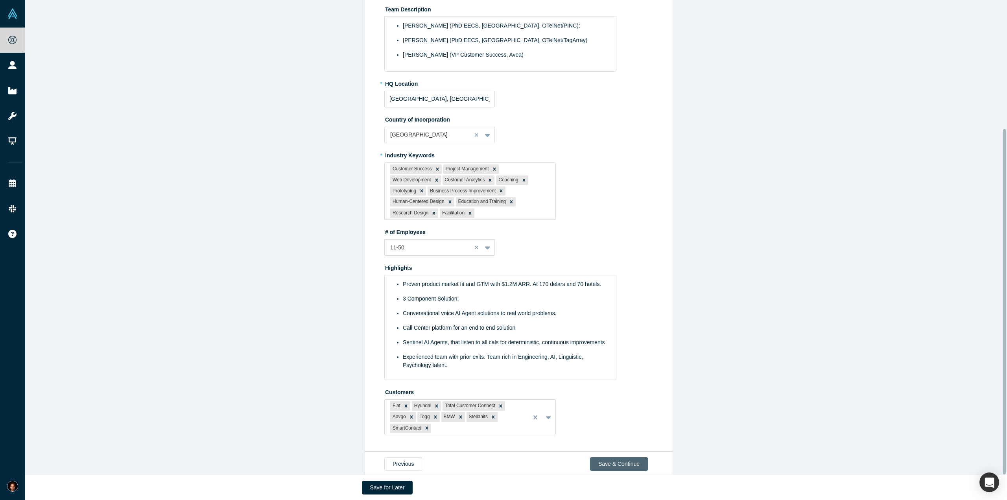
click at [628, 457] on button "Save & Continue" at bounding box center [619, 464] width 58 height 14
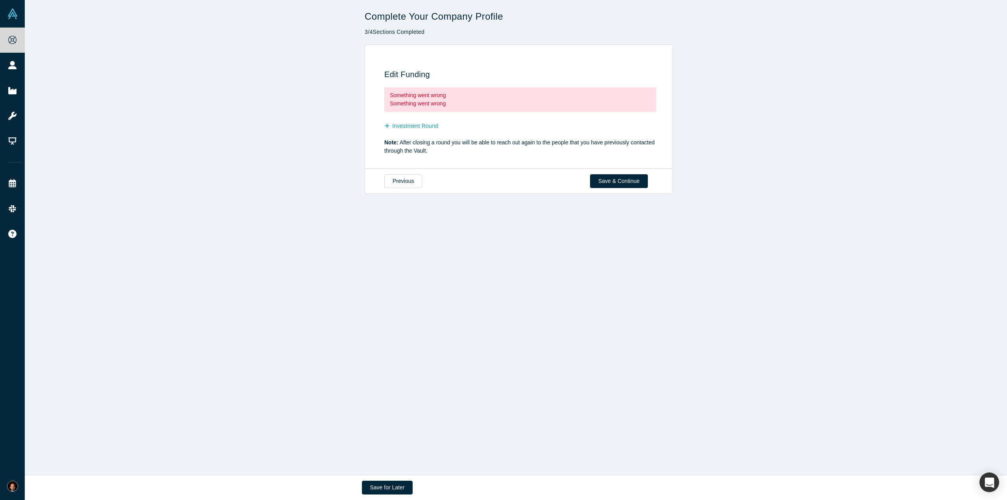
scroll to position [0, 0]
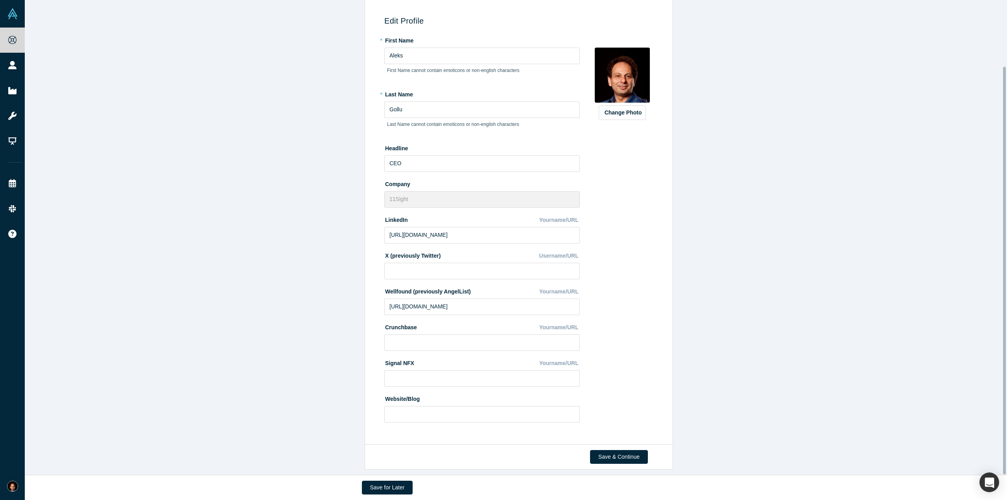
scroll to position [77, 0]
click at [416, 302] on input "https://angel.co/aleksgollu" at bounding box center [482, 307] width 196 height 17
click at [181, 325] on div "Edit Profile * First Name Aleks First Name cannot contain emoticons or non-engl…" at bounding box center [519, 218] width 989 height 454
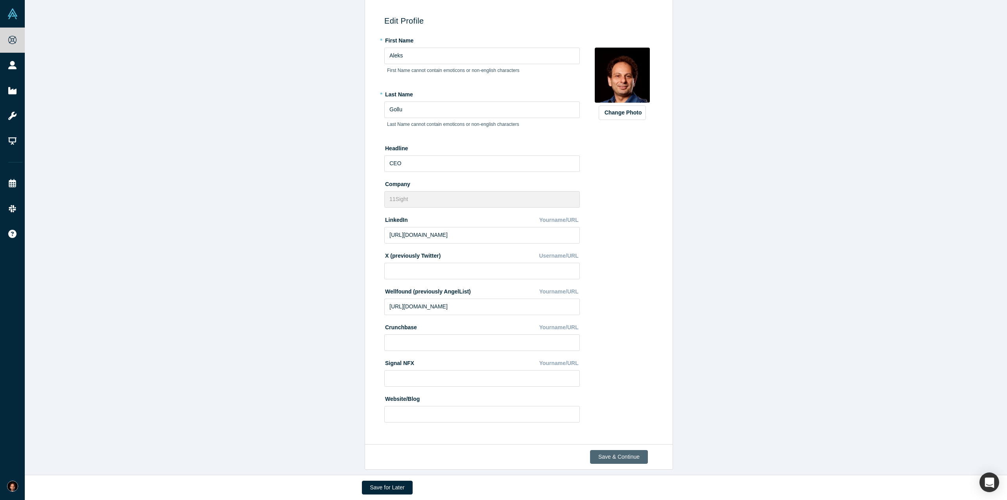
click at [602, 451] on button "Save & Continue" at bounding box center [619, 457] width 58 height 14
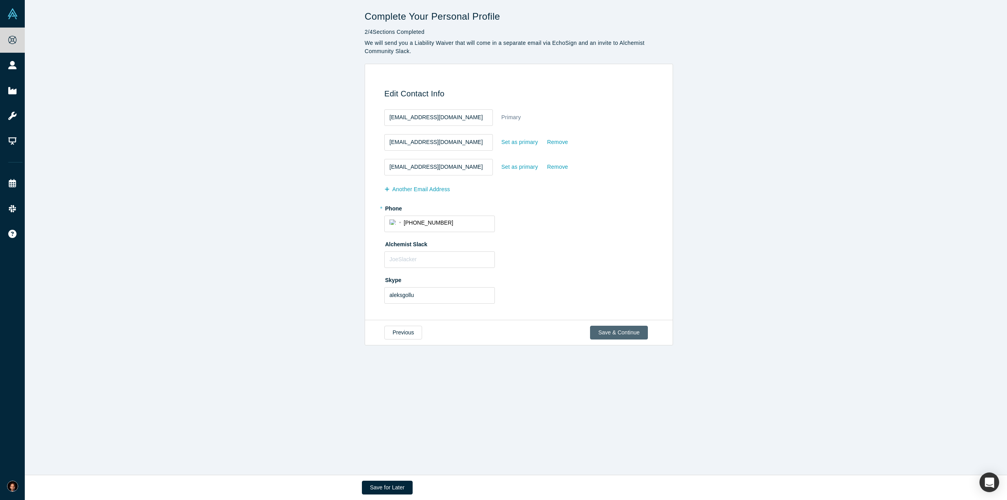
scroll to position [0, 0]
click at [616, 334] on button "Save & Continue" at bounding box center [619, 333] width 58 height 14
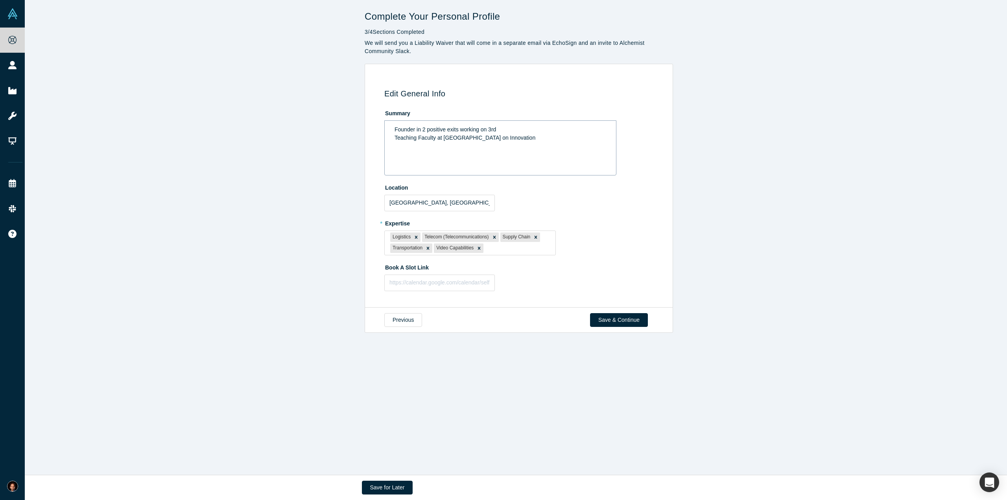
click at [470, 137] on span "Teaching Faculty at UC Berkeley on Innovation" at bounding box center [465, 138] width 141 height 6
click at [430, 280] on input "text" at bounding box center [439, 283] width 111 height 17
paste input "https://meetings.hubspot.com/aleksgollu/1"
type input "https://meetings.hubspot.com/aleksgollu/1"
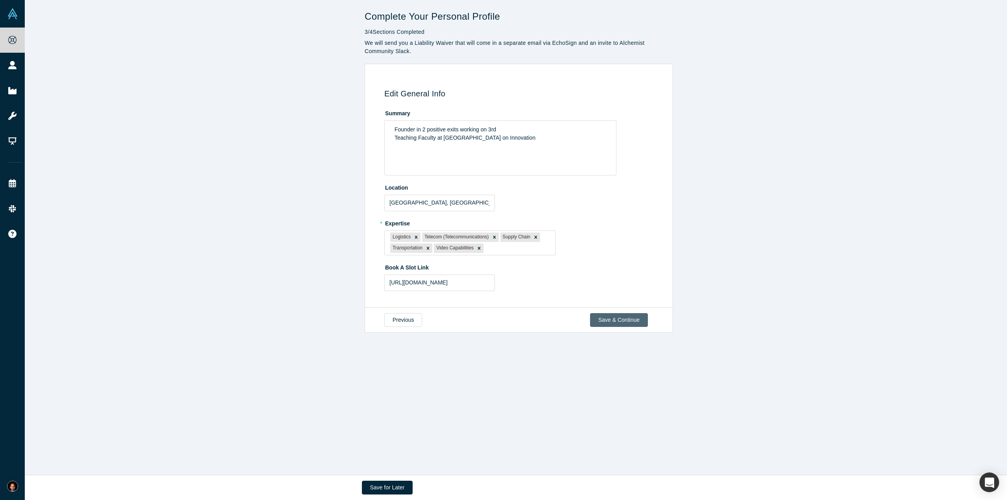
scroll to position [0, 0]
click at [630, 316] on button "Save & Continue" at bounding box center [619, 320] width 58 height 14
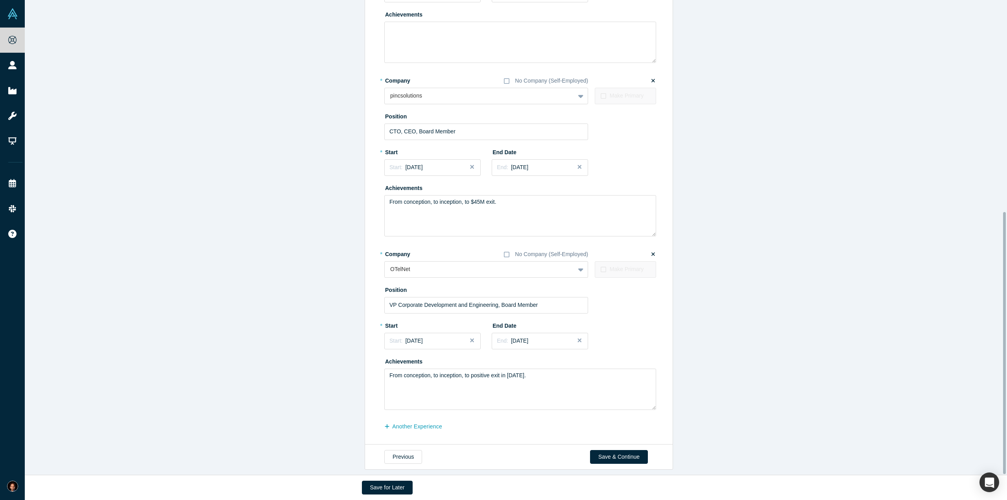
scroll to position [384, 0]
click at [623, 451] on button "Save & Continue" at bounding box center [619, 457] width 58 height 14
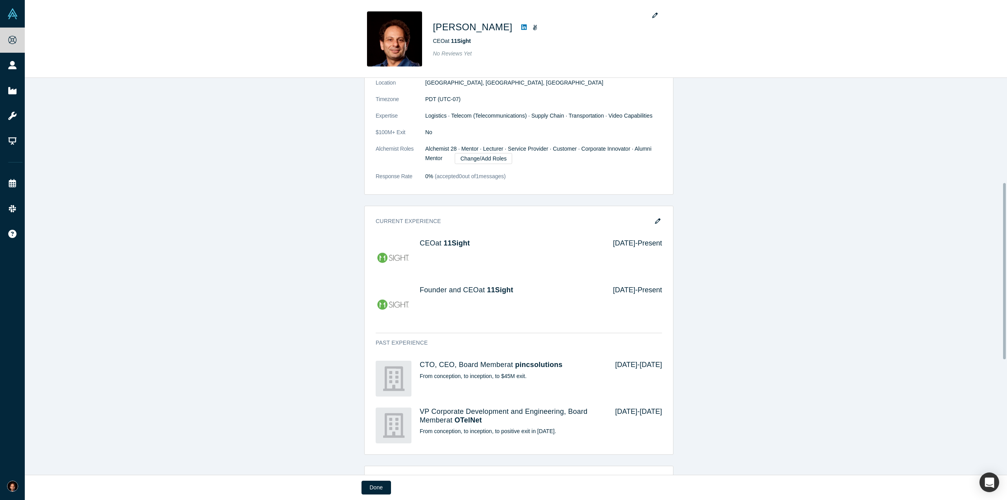
scroll to position [236, 0]
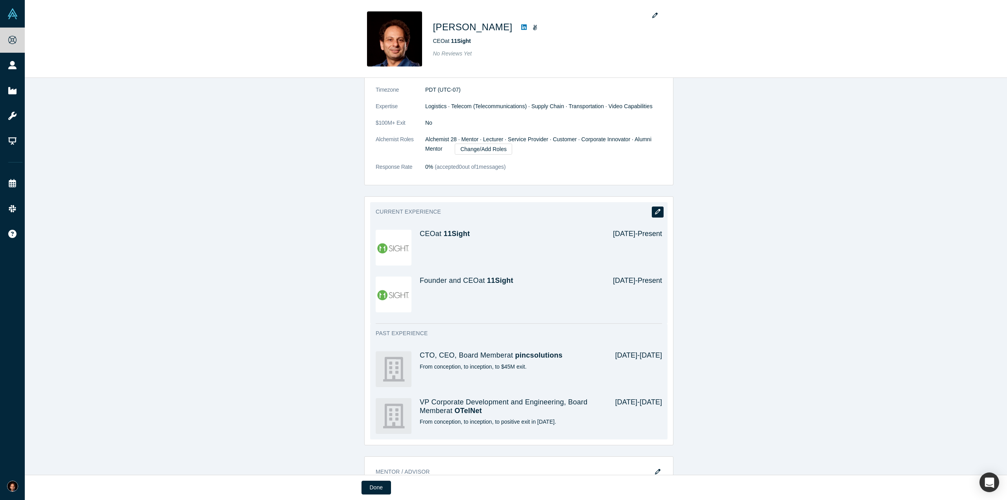
click at [655, 209] on icon "button" at bounding box center [658, 212] width 6 height 6
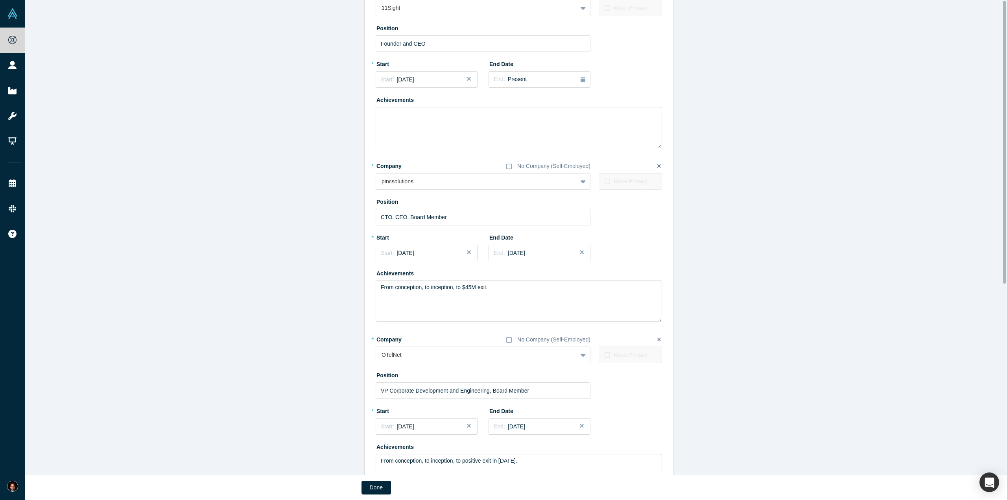
scroll to position [0, 0]
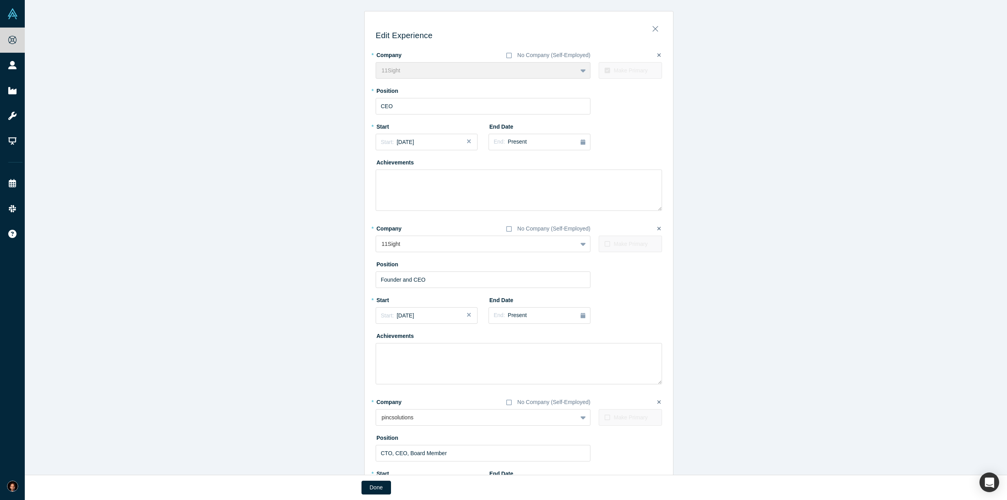
click at [658, 55] on icon at bounding box center [660, 55] width 4 height 6
click at [0, 0] on input "checkbox" at bounding box center [0, 0] width 0 height 0
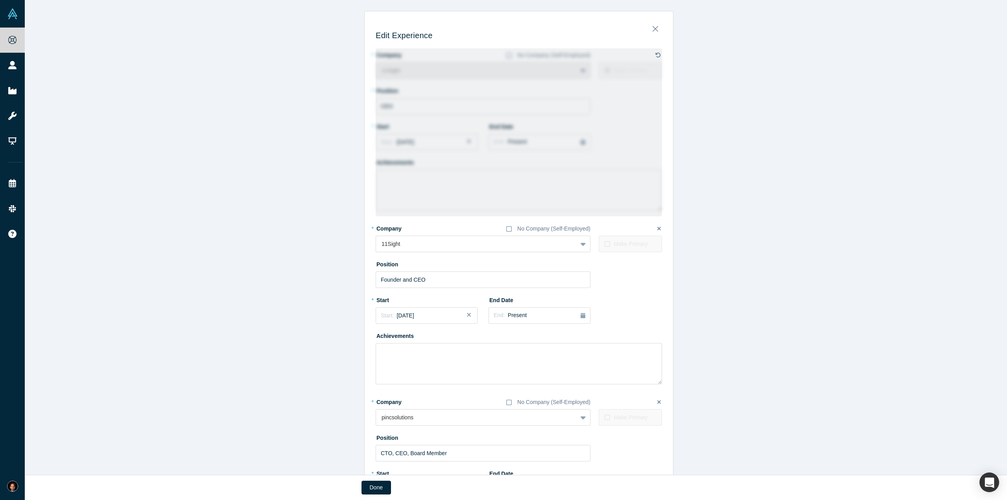
click at [656, 55] on icon at bounding box center [659, 55] width 6 height 6
click at [0, 0] on input "checkbox" at bounding box center [0, 0] width 0 height 0
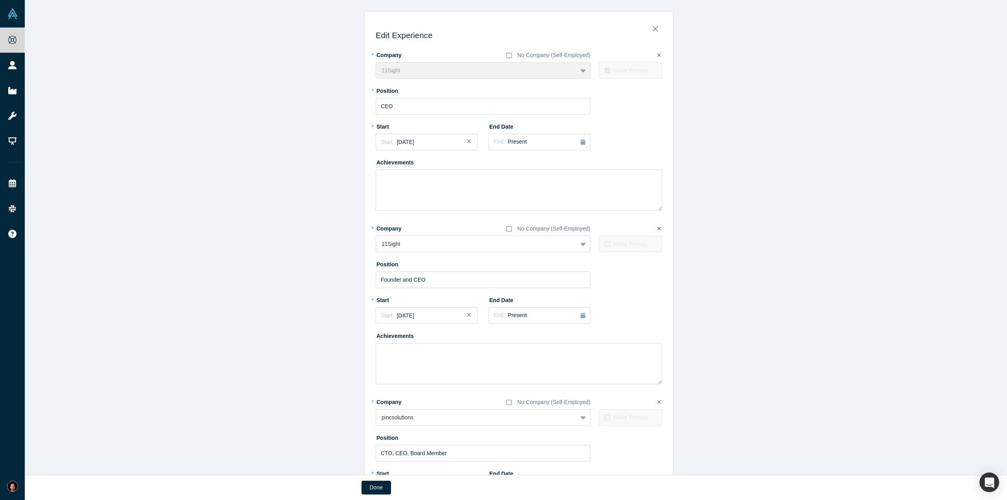
click at [658, 56] on icon at bounding box center [660, 55] width 4 height 4
click at [0, 0] on input "checkbox" at bounding box center [0, 0] width 0 height 0
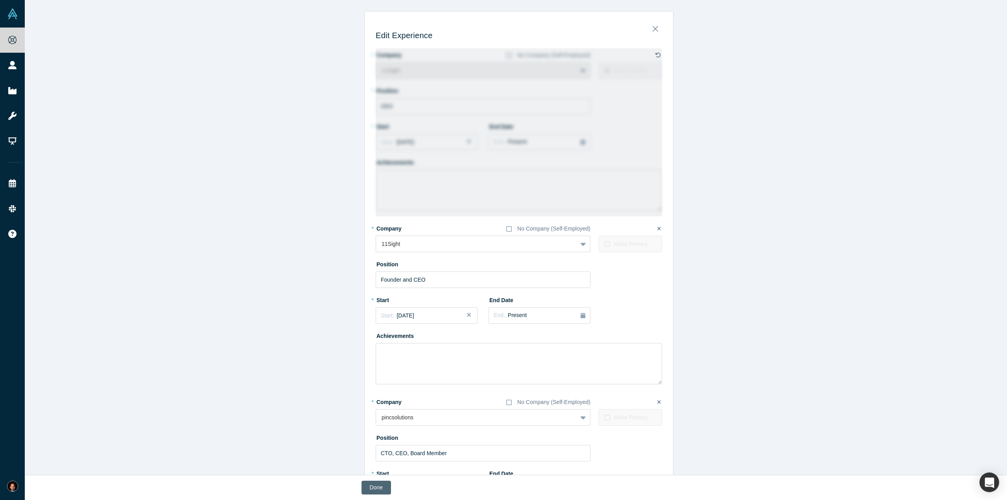
click at [375, 488] on button "Done" at bounding box center [377, 488] width 30 height 14
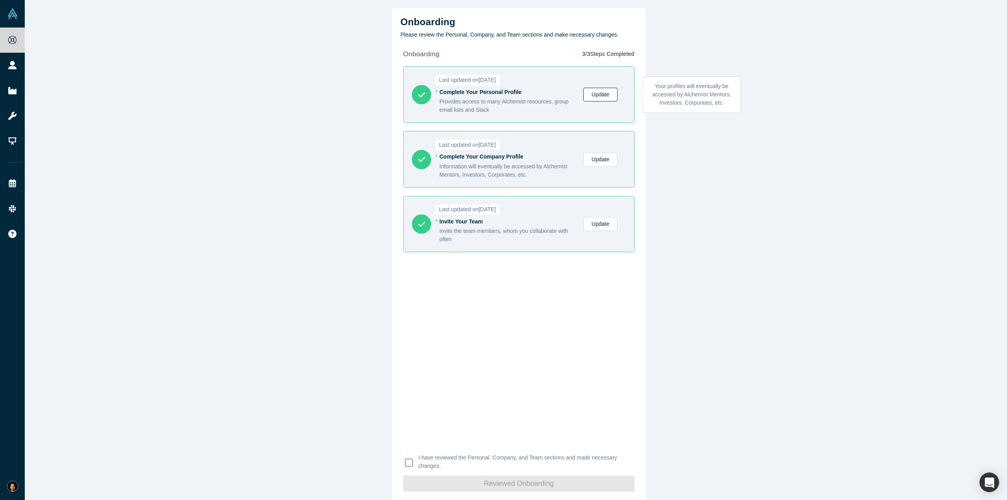
click at [589, 95] on link "Update" at bounding box center [601, 95] width 34 height 14
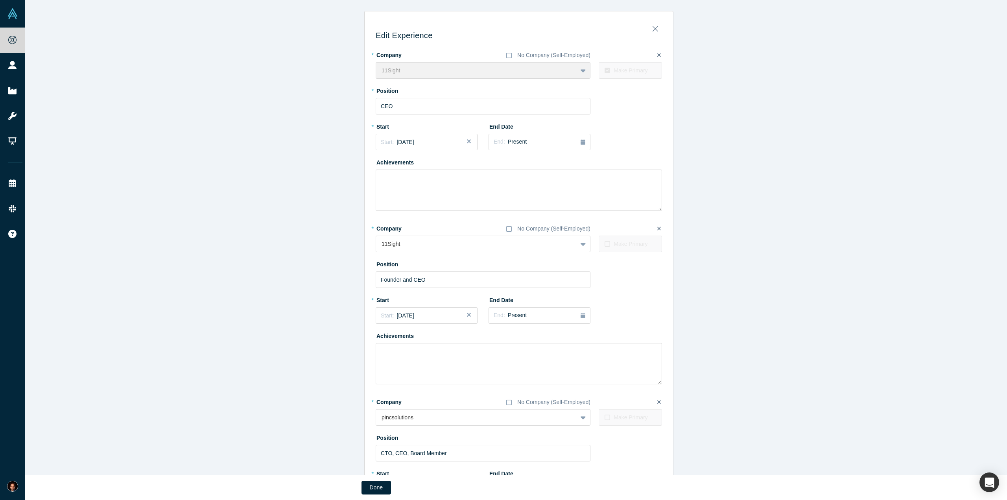
click at [658, 229] on icon at bounding box center [660, 229] width 4 height 6
click at [0, 0] on input "checkbox" at bounding box center [0, 0] width 0 height 0
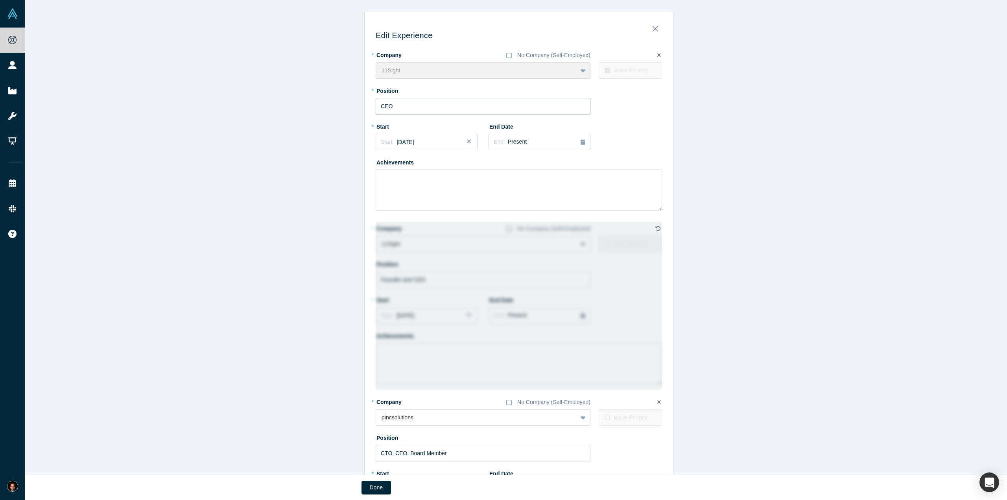
click at [379, 102] on input "CEO" at bounding box center [483, 106] width 215 height 17
type input "CoFounder & CEO"
click at [853, 98] on div "Edit Experience * Company No Company (Self-Employed) 11Sight To pick up a dragg…" at bounding box center [519, 398] width 989 height 775
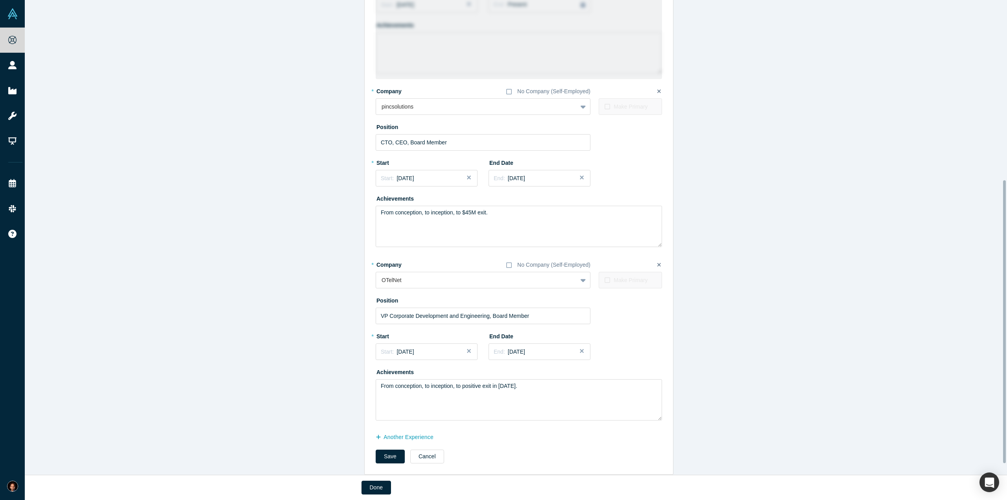
scroll to position [321, 0]
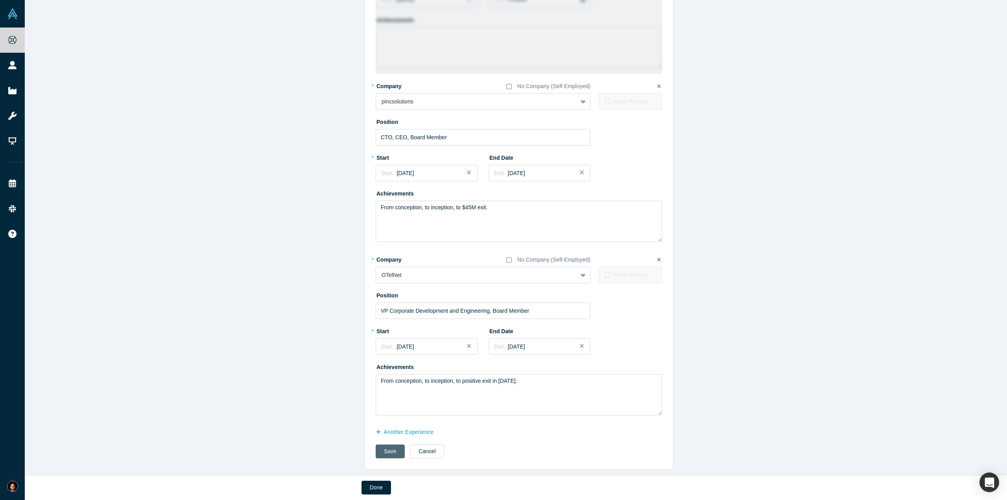
click at [382, 445] on button "Save" at bounding box center [390, 452] width 29 height 14
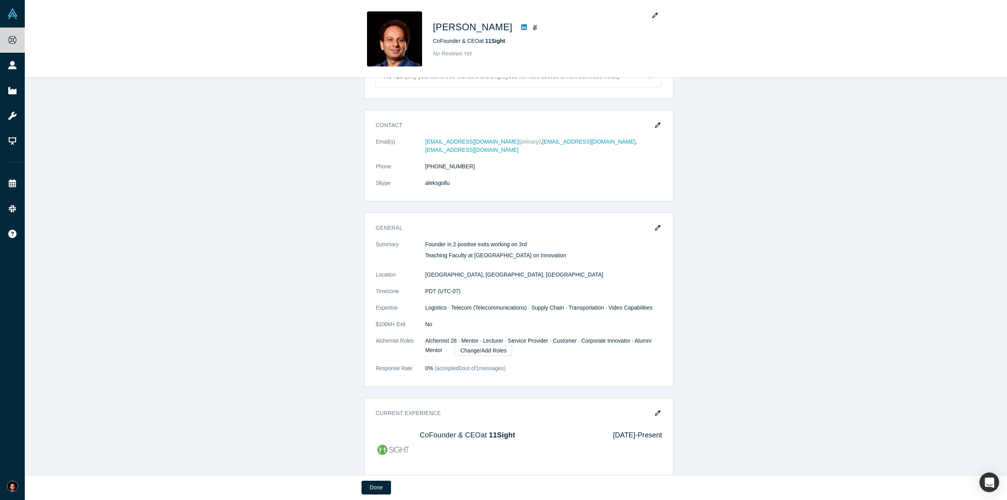
scroll to position [18, 0]
